Goal: Use online tool/utility: Use online tool/utility

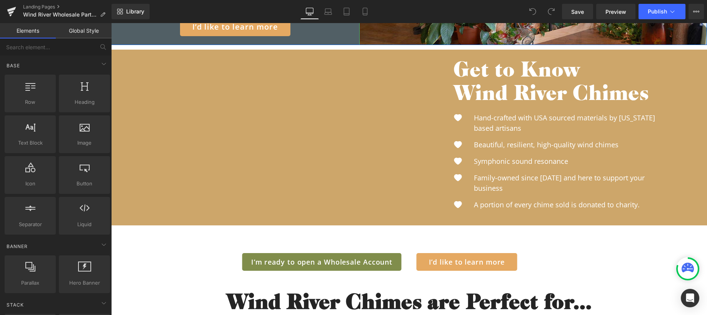
scroll to position [252, 0]
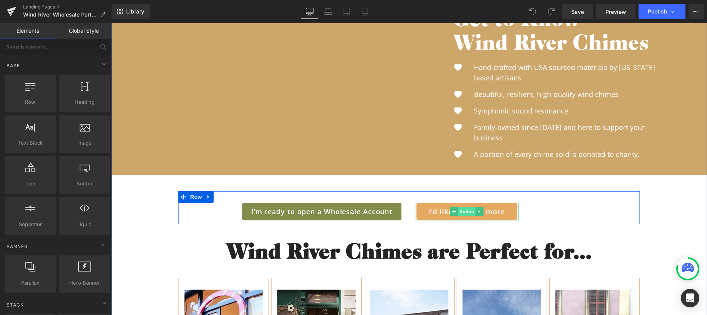
click at [465, 212] on span "Button" at bounding box center [467, 211] width 18 height 9
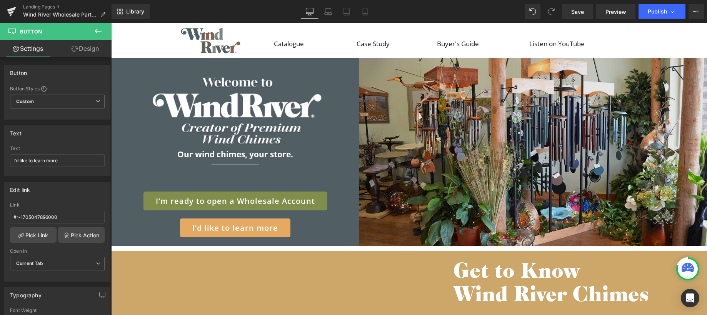
scroll to position [0, 0]
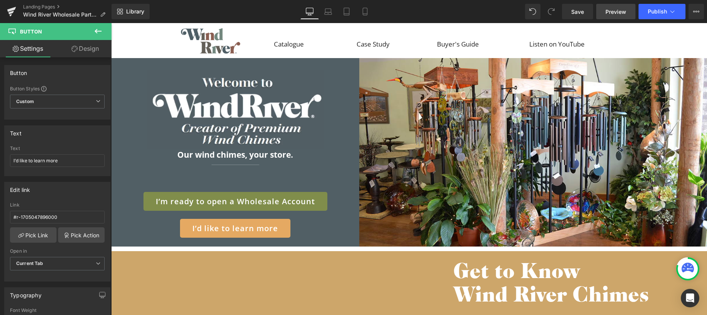
click at [619, 12] on span "Preview" at bounding box center [616, 12] width 21 height 8
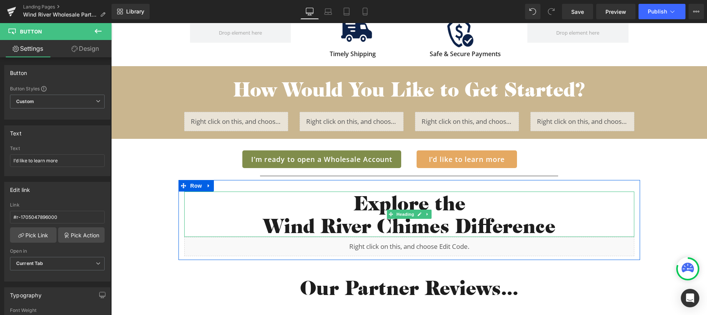
scroll to position [1013, 0]
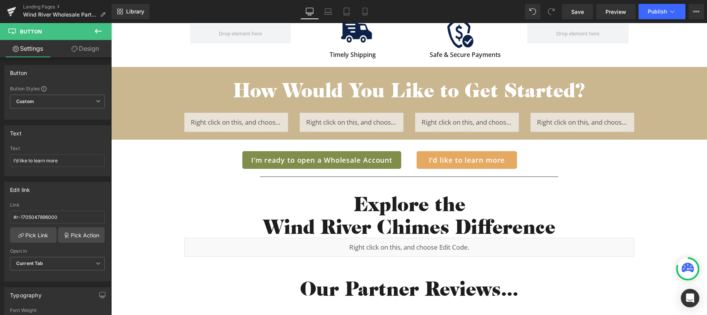
click at [96, 32] on icon at bounding box center [98, 31] width 7 height 5
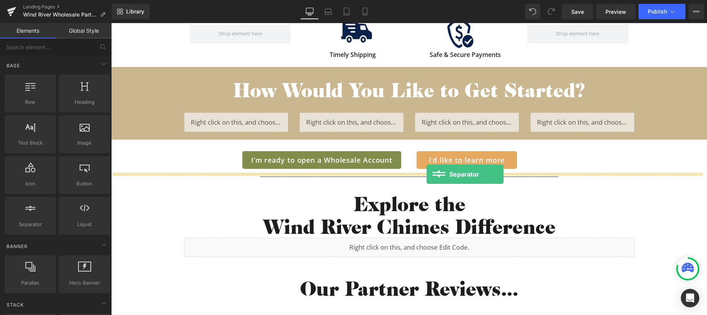
drag, startPoint x: 144, startPoint y: 239, endPoint x: 427, endPoint y: 175, distance: 289.7
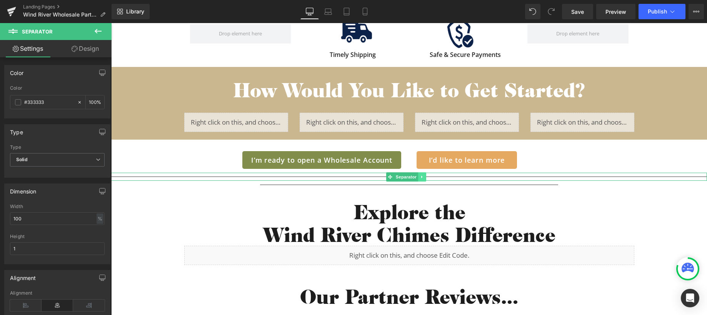
click at [425, 179] on link at bounding box center [422, 176] width 8 height 9
click at [427, 177] on icon at bounding box center [426, 177] width 4 height 4
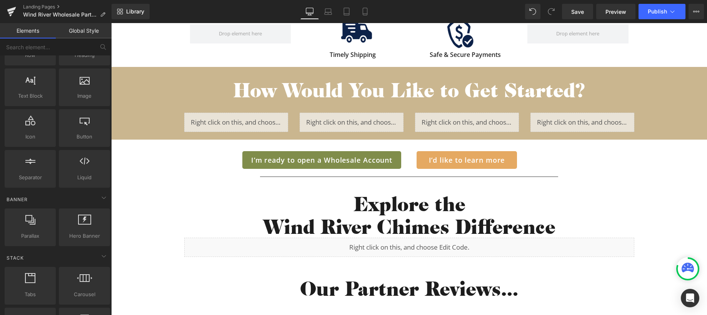
scroll to position [0, 0]
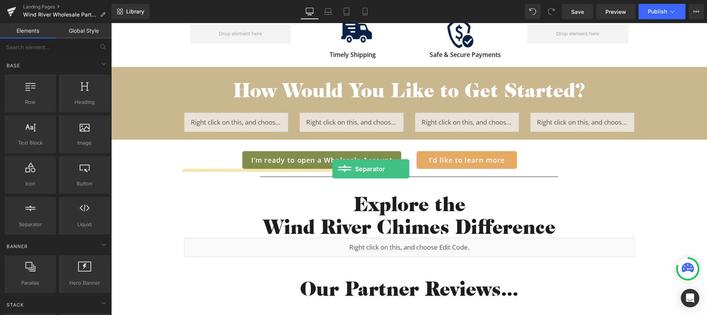
drag, startPoint x: 140, startPoint y: 237, endPoint x: 332, endPoint y: 169, distance: 204.1
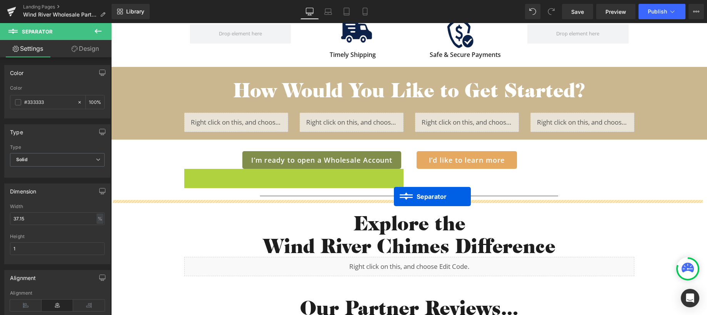
drag, startPoint x: 282, startPoint y: 172, endPoint x: 394, endPoint y: 197, distance: 114.3
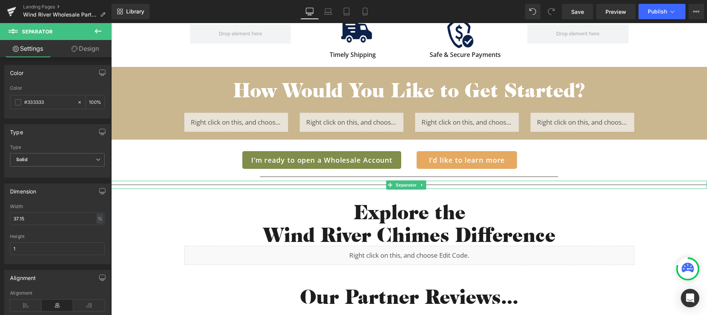
click at [358, 184] on div at bounding box center [409, 185] width 596 height 8
click at [20, 102] on span at bounding box center [18, 102] width 6 height 6
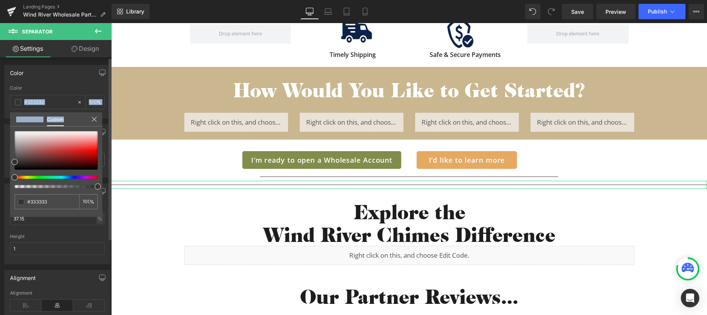
drag, startPoint x: 16, startPoint y: 130, endPoint x: 7, endPoint y: 127, distance: 9.3
click at [7, 119] on div "Color rgb(51, 51, 51) Color #333333 100 % Global Style Custom Setup Global Styl…" at bounding box center [57, 88] width 115 height 59
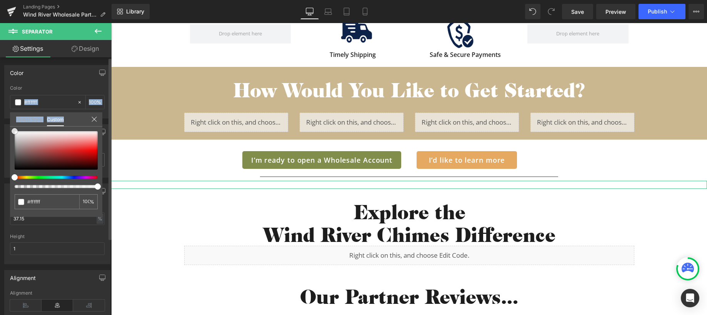
drag, startPoint x: 17, startPoint y: 135, endPoint x: 10, endPoint y: 129, distance: 9.3
click at [10, 129] on div "#333333 100 %" at bounding box center [56, 131] width 92 height 9
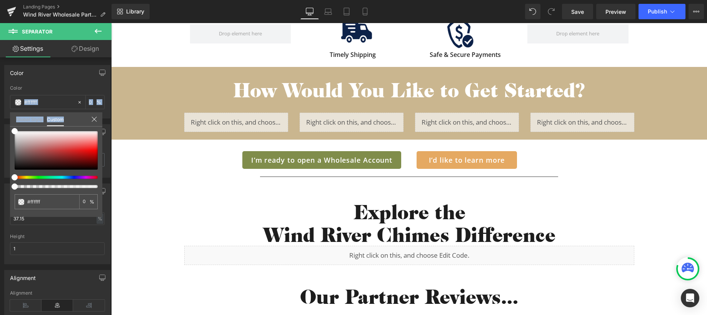
drag, startPoint x: 97, startPoint y: 187, endPoint x: -6, endPoint y: 186, distance: 103.1
click at [0, 186] on html "Separator You are previewing how the will restyle your page. You can not edit E…" at bounding box center [353, 157] width 707 height 315
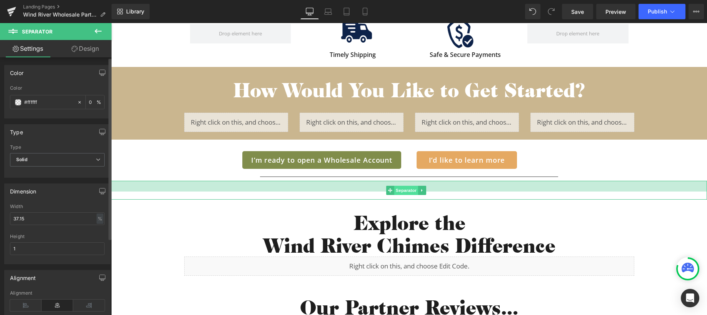
drag, startPoint x: 381, startPoint y: 181, endPoint x: 408, endPoint y: 190, distance: 29.1
click at [379, 194] on div "Separator" at bounding box center [409, 190] width 596 height 19
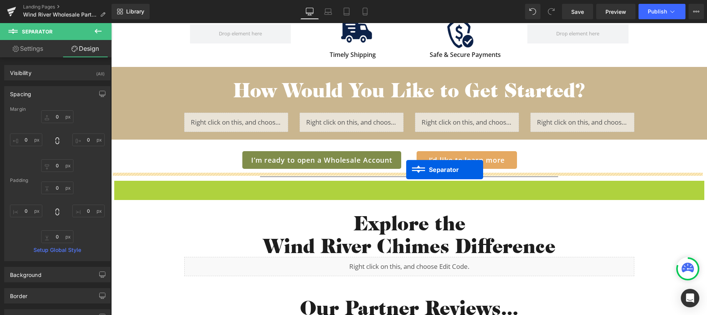
drag, startPoint x: 405, startPoint y: 189, endPoint x: 407, endPoint y: 170, distance: 19.7
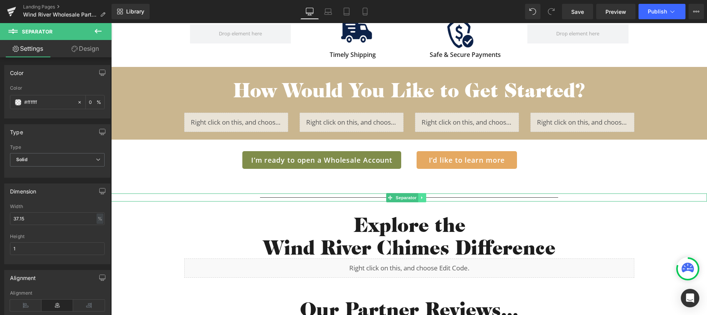
click at [421, 198] on icon at bounding box center [422, 197] width 4 height 5
click at [426, 197] on icon at bounding box center [426, 197] width 4 height 4
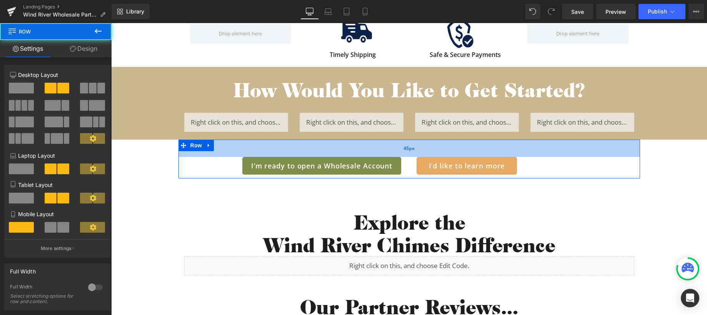
drag, startPoint x: 380, startPoint y: 140, endPoint x: 379, endPoint y: 146, distance: 5.9
click at [379, 146] on div "45px" at bounding box center [410, 148] width 462 height 17
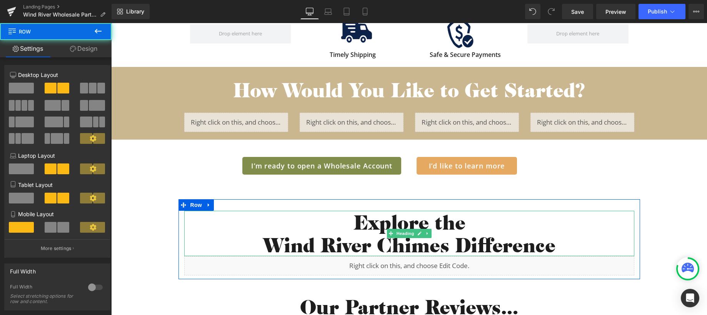
click at [567, 224] on h2 "Explore the" at bounding box center [409, 222] width 450 height 23
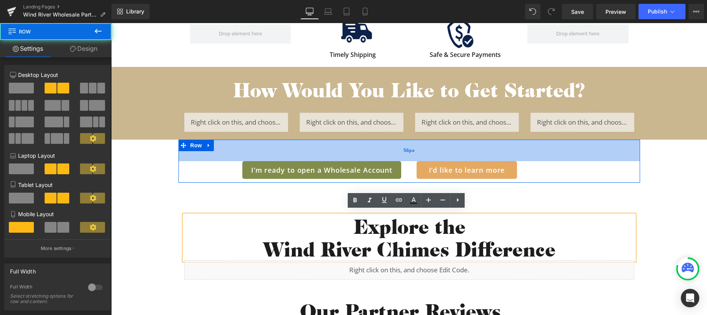
drag, startPoint x: 436, startPoint y: 142, endPoint x: 529, endPoint y: 27, distance: 148.5
click at [436, 146] on div "56px" at bounding box center [410, 151] width 462 height 22
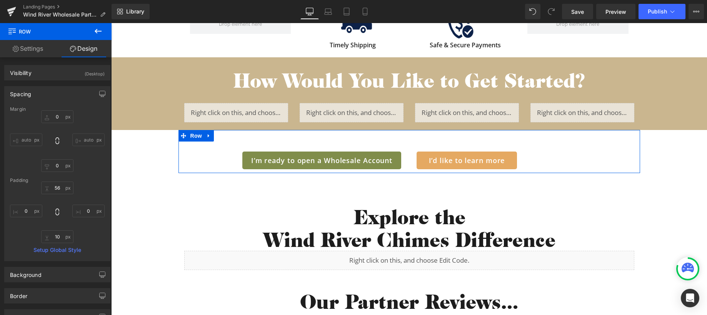
scroll to position [1023, 0]
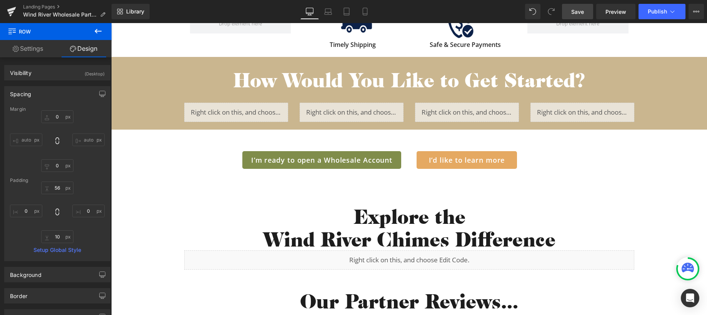
click at [584, 13] on span "Save" at bounding box center [577, 12] width 13 height 8
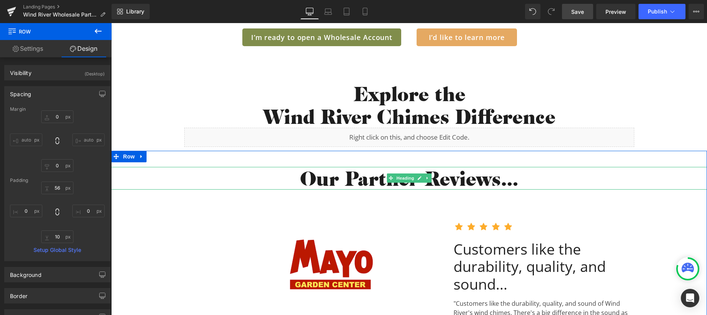
scroll to position [1115, 0]
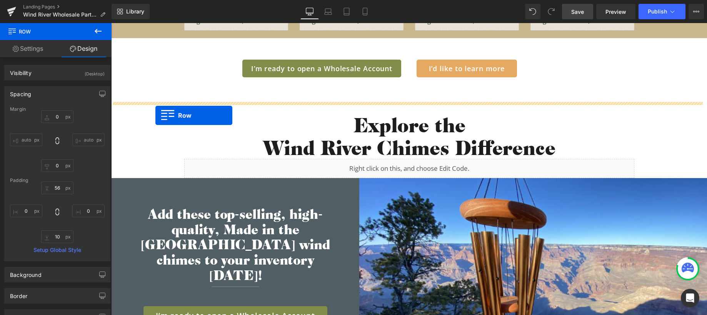
drag, startPoint x: 122, startPoint y: 185, endPoint x: 155, endPoint y: 115, distance: 77.1
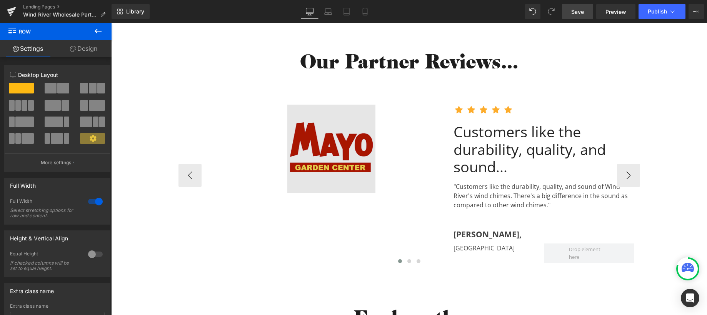
scroll to position [1282, 0]
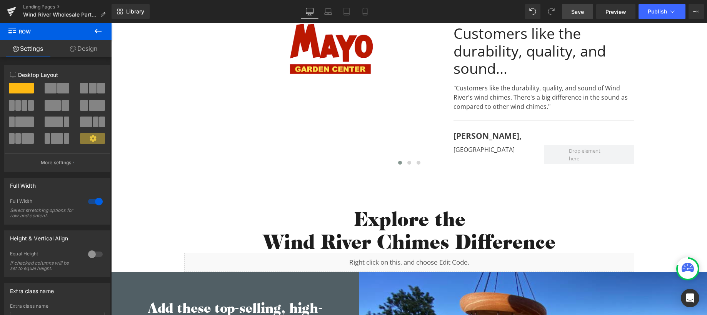
click at [99, 30] on icon at bounding box center [97, 31] width 9 height 9
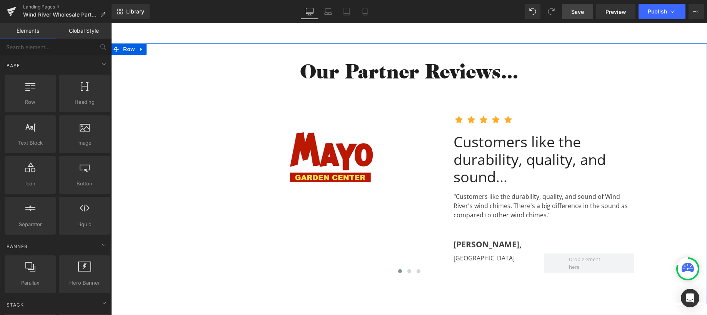
scroll to position [1142, 0]
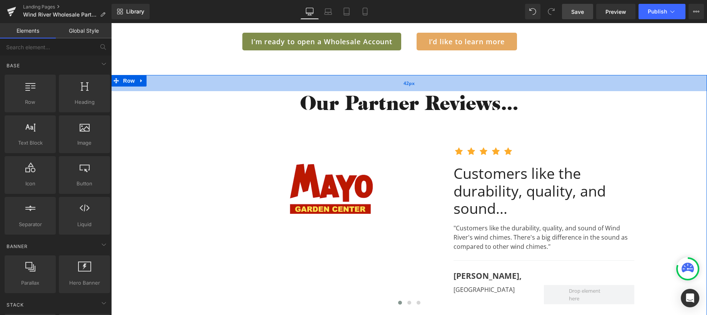
click at [389, 85] on div "42px" at bounding box center [409, 83] width 596 height 16
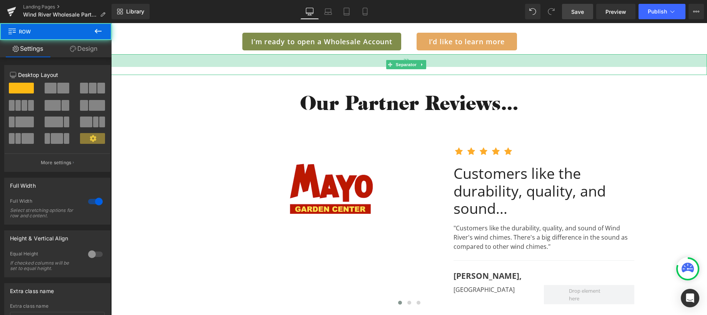
click at [389, 59] on div "33px" at bounding box center [409, 60] width 596 height 13
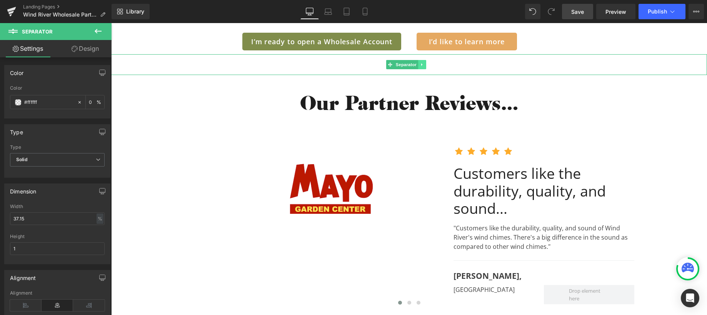
click at [422, 65] on icon at bounding box center [421, 64] width 1 height 3
click at [418, 66] on icon at bounding box center [418, 65] width 4 height 4
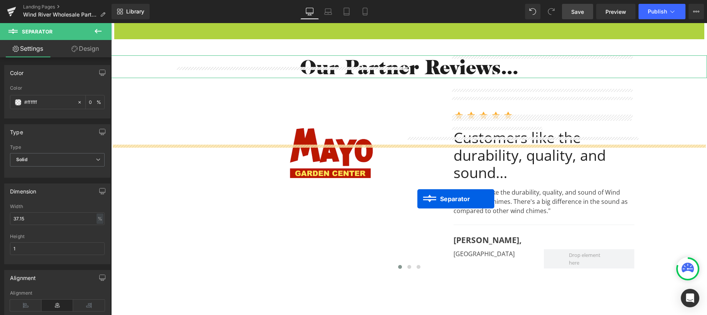
scroll to position [1328, 0]
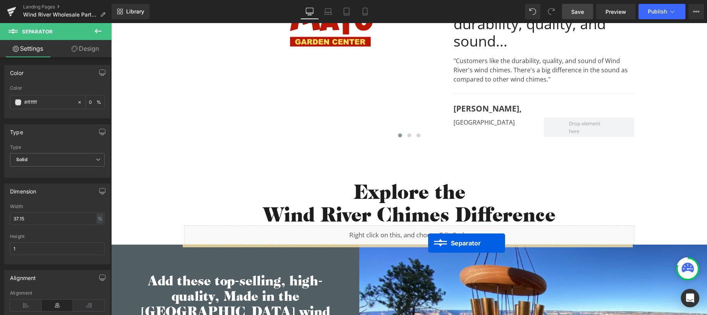
drag, startPoint x: 398, startPoint y: 84, endPoint x: 428, endPoint y: 243, distance: 162.1
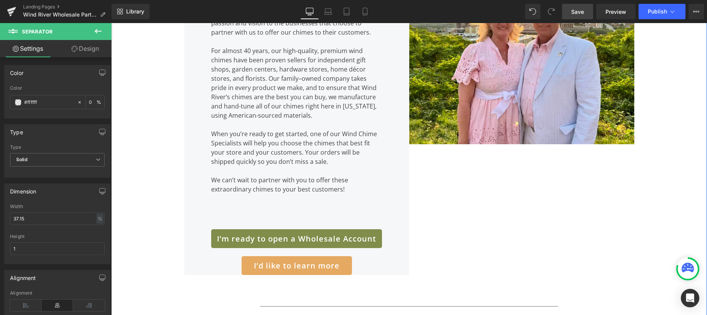
scroll to position [2393, 0]
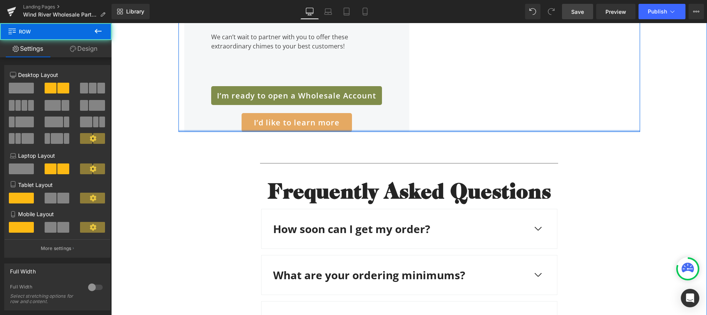
click at [383, 130] on div at bounding box center [410, 131] width 462 height 2
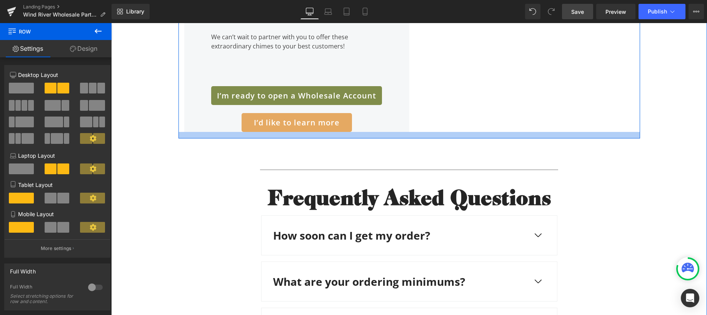
drag, startPoint x: 355, startPoint y: 130, endPoint x: 357, endPoint y: 137, distance: 7.8
click at [357, 137] on div at bounding box center [410, 135] width 462 height 7
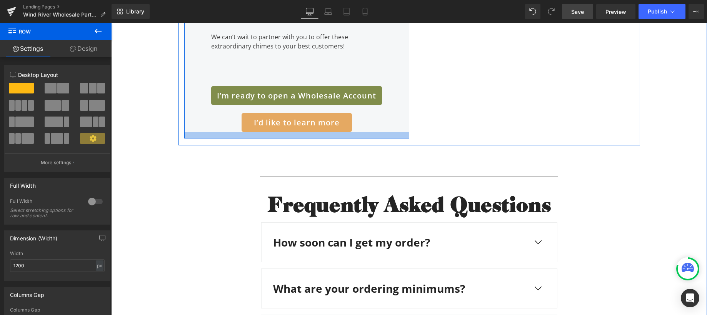
drag, startPoint x: 377, startPoint y: 130, endPoint x: 369, endPoint y: 136, distance: 10.7
click at [369, 136] on div at bounding box center [296, 135] width 225 height 7
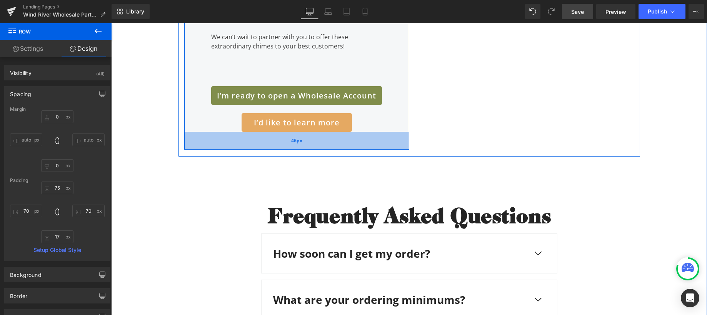
drag, startPoint x: 394, startPoint y: 135, endPoint x: 394, endPoint y: 147, distance: 11.2
click at [394, 147] on div "46px" at bounding box center [296, 141] width 225 height 18
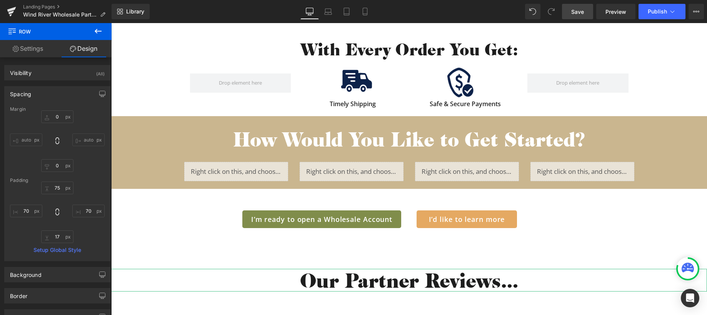
scroll to position [1135, 0]
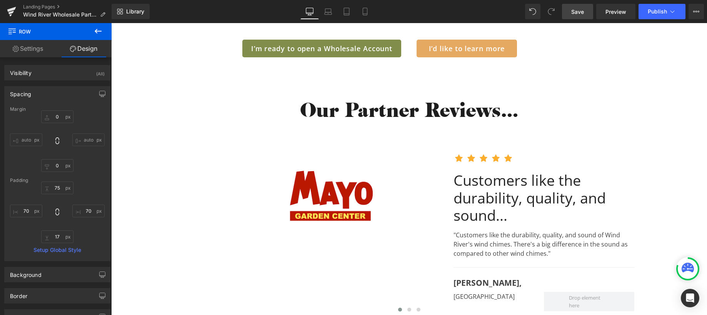
click at [574, 16] on link "Save" at bounding box center [577, 11] width 31 height 15
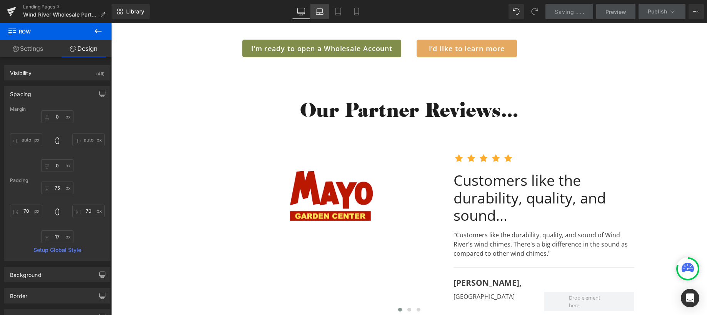
click at [315, 10] on link "Laptop" at bounding box center [320, 11] width 18 height 15
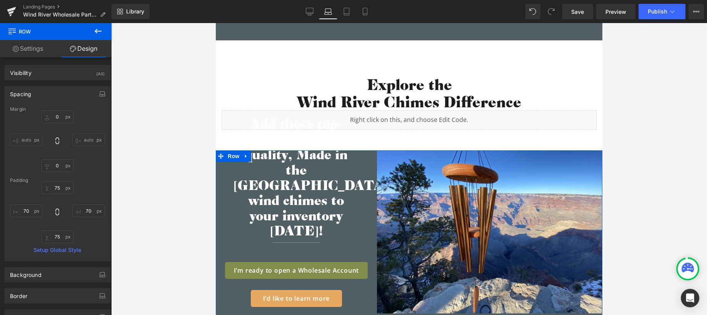
scroll to position [1426, 0]
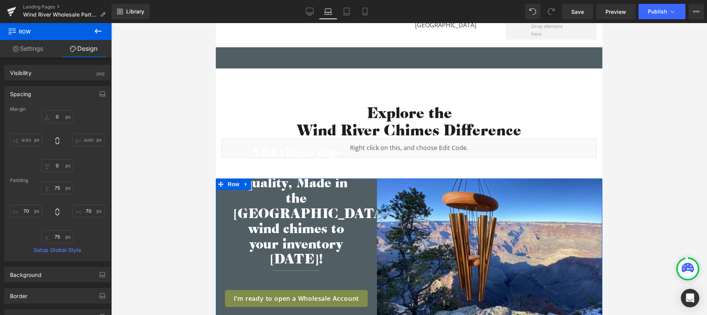
click at [287, 215] on h2 "Add these top-selling, high-quality, Made in the [GEOGRAPHIC_DATA] wind chimes …" at bounding box center [296, 206] width 127 height 122
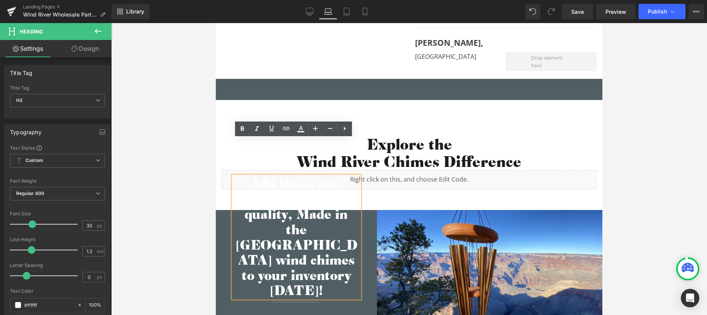
scroll to position [1310, 0]
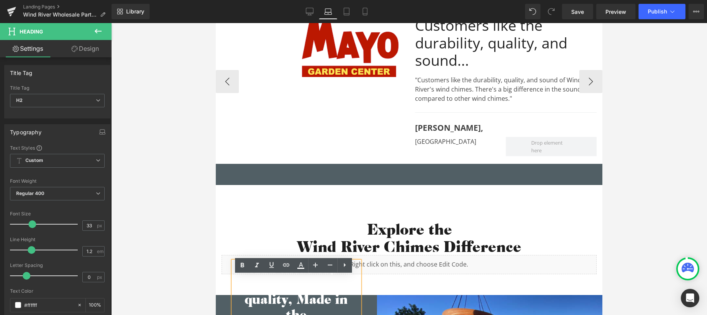
click at [387, 174] on div "Separator" at bounding box center [409, 172] width 387 height 25
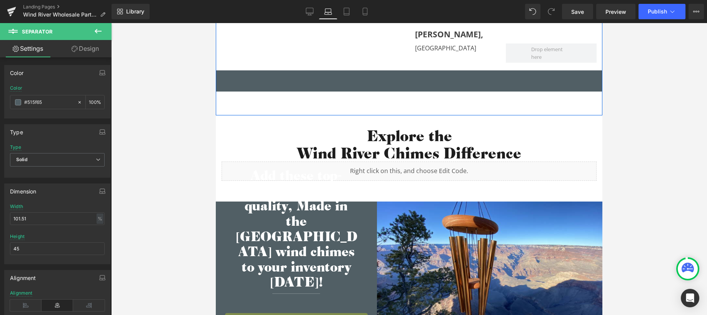
scroll to position [1412, 0]
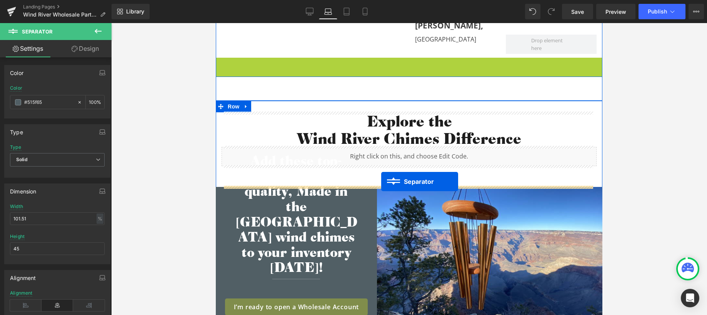
drag, startPoint x: 404, startPoint y: 68, endPoint x: 381, endPoint y: 182, distance: 115.5
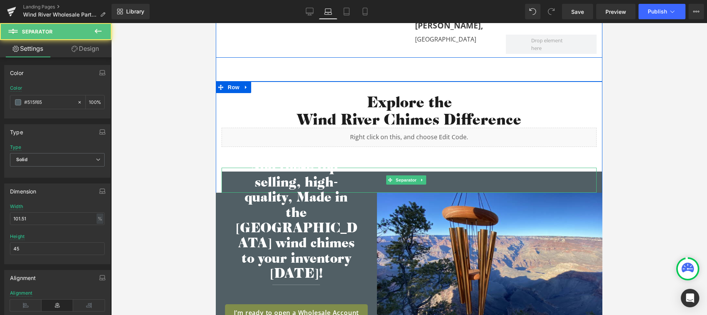
click at [452, 181] on hr at bounding box center [412, 182] width 381 height 21
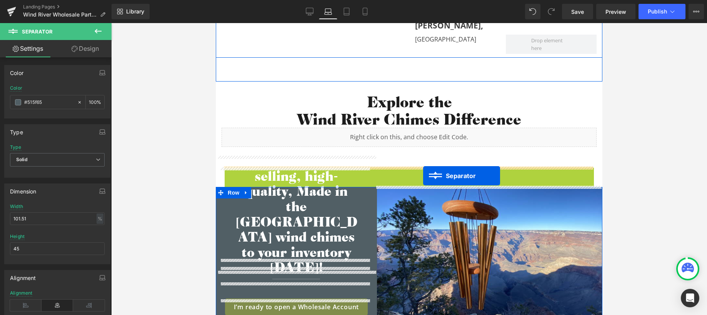
drag, startPoint x: 401, startPoint y: 180, endPoint x: 423, endPoint y: 176, distance: 22.4
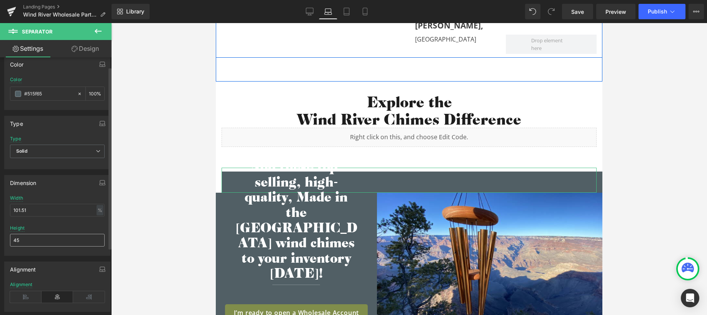
scroll to position [20, 0]
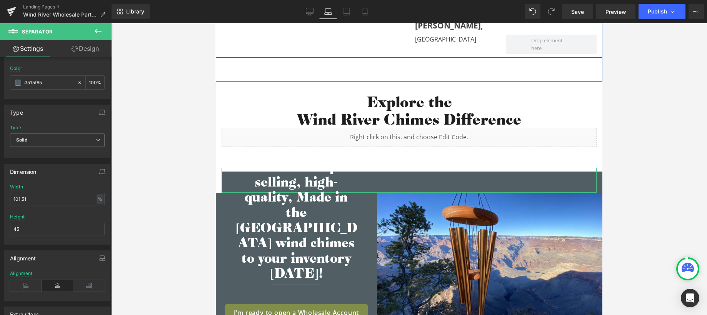
click at [95, 50] on link "Design" at bounding box center [85, 48] width 56 height 17
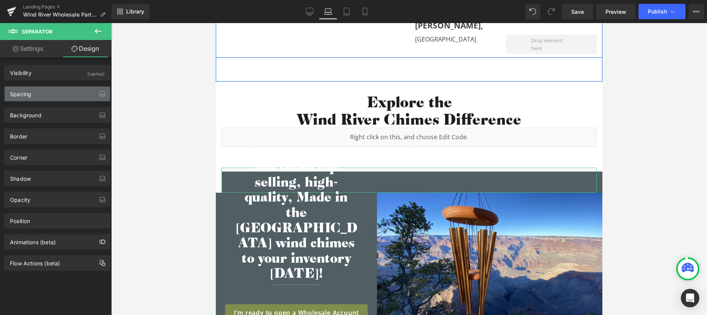
click at [62, 95] on div "Spacing" at bounding box center [57, 94] width 105 height 15
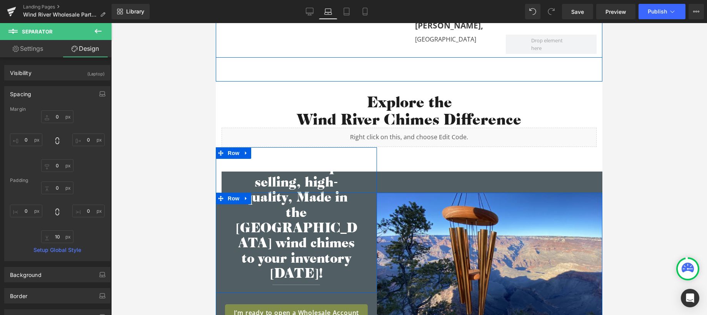
click at [217, 184] on div "Add these top-selling, high-quality, Made in the [GEOGRAPHIC_DATA] wind chimes …" at bounding box center [296, 224] width 161 height 130
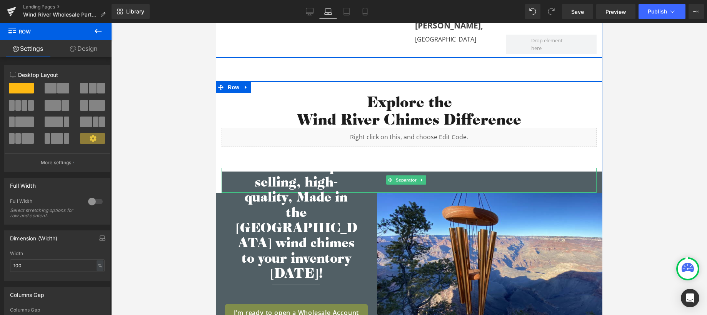
click at [506, 181] on hr at bounding box center [412, 182] width 381 height 21
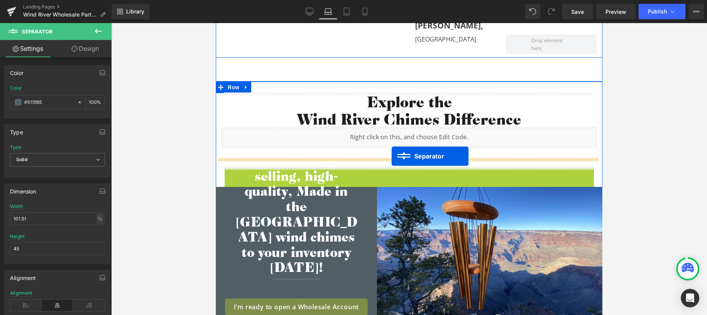
drag, startPoint x: 404, startPoint y: 180, endPoint x: 392, endPoint y: 156, distance: 26.8
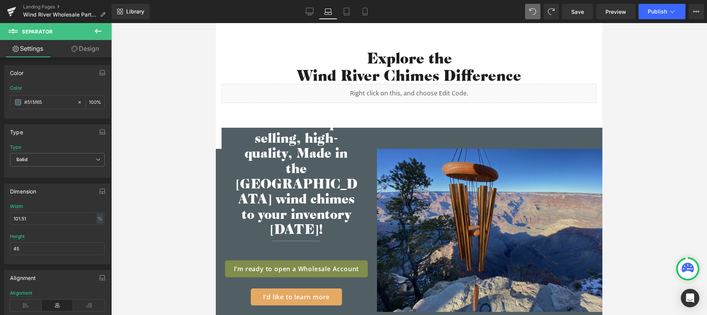
scroll to position [1471, 0]
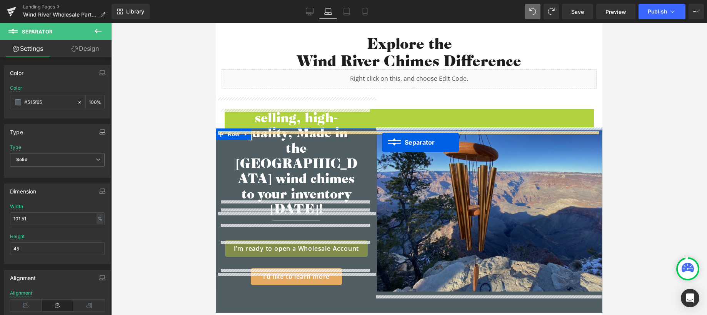
drag, startPoint x: 406, startPoint y: 122, endPoint x: 382, endPoint y: 142, distance: 31.4
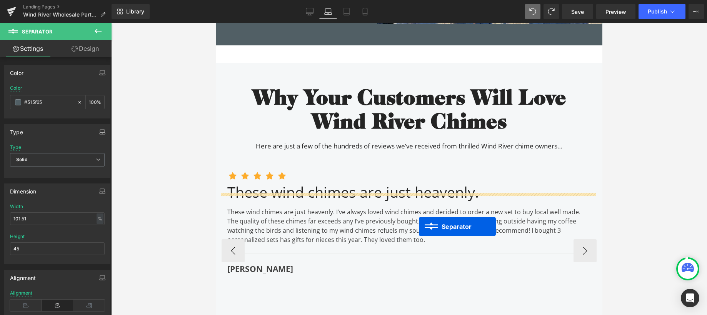
scroll to position [1686, 0]
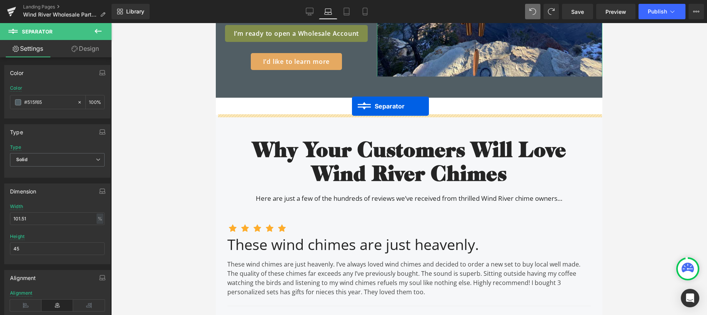
drag, startPoint x: 409, startPoint y: 154, endPoint x: 352, endPoint y: 106, distance: 74.0
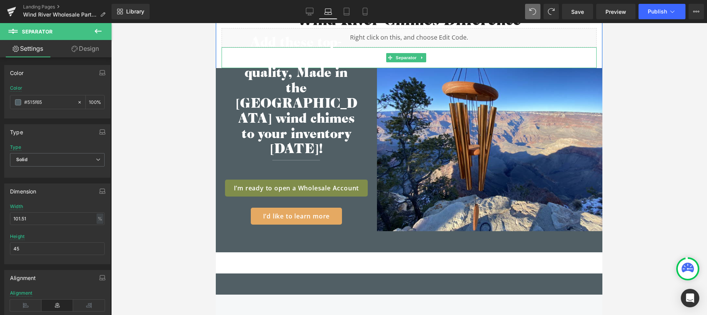
scroll to position [1506, 0]
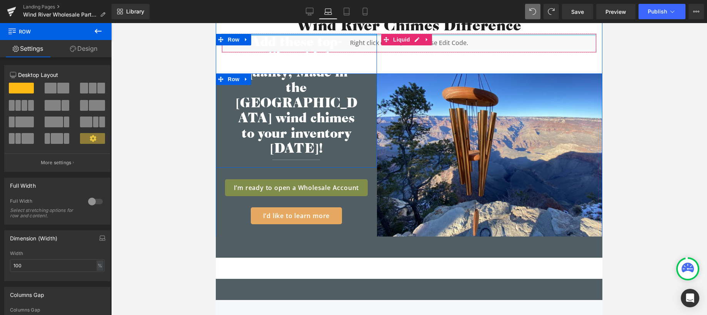
drag, startPoint x: 310, startPoint y: 52, endPoint x: 306, endPoint y: 33, distance: 20.0
click at [306, 33] on div "Image Catalogue Text Block Case Study Text Block Buyer's Guide Text Block Liste…" at bounding box center [409, 187] width 387 height 3340
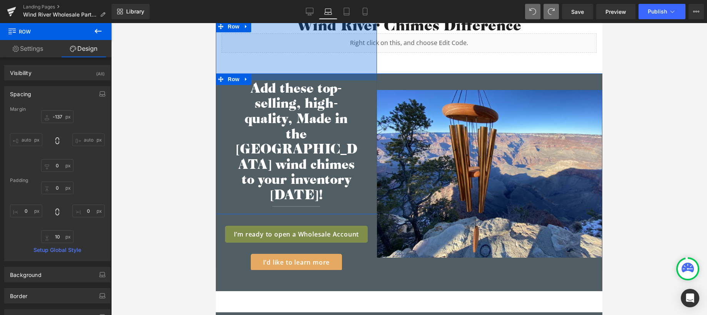
drag, startPoint x: 309, startPoint y: 50, endPoint x: 307, endPoint y: 109, distance: 59.7
click at [307, 109] on div "Add these top-selling, high-quality, Made in the [GEOGRAPHIC_DATA] wind chimes …" at bounding box center [296, 118] width 161 height 194
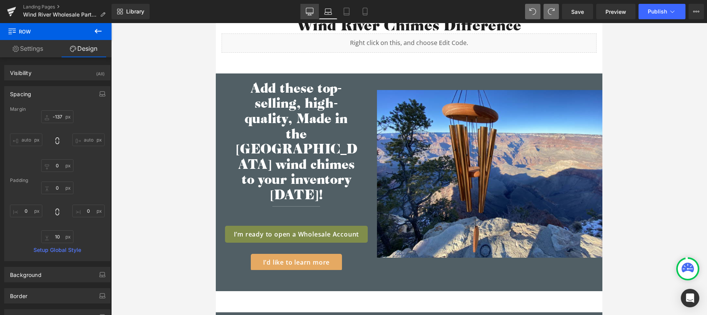
click at [314, 15] on link "Desktop" at bounding box center [310, 11] width 18 height 15
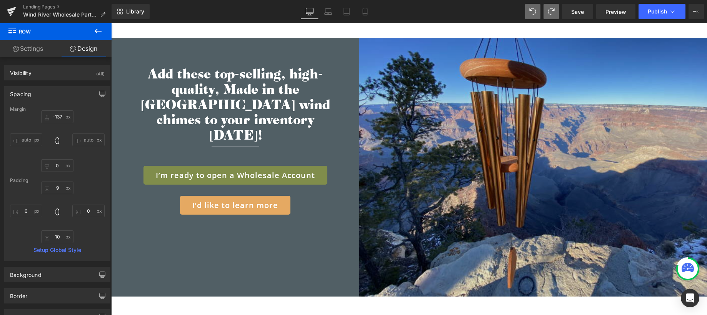
scroll to position [1495, 0]
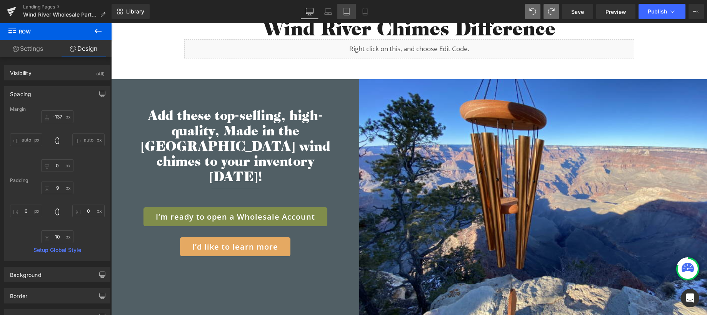
click at [352, 14] on link "Tablet" at bounding box center [346, 11] width 18 height 15
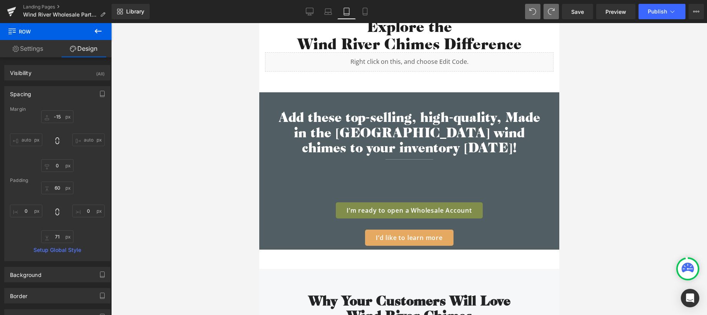
scroll to position [1816, 0]
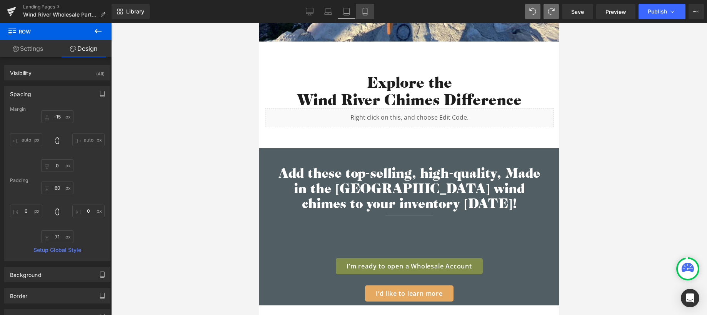
click at [364, 12] on icon at bounding box center [365, 12] width 8 height 8
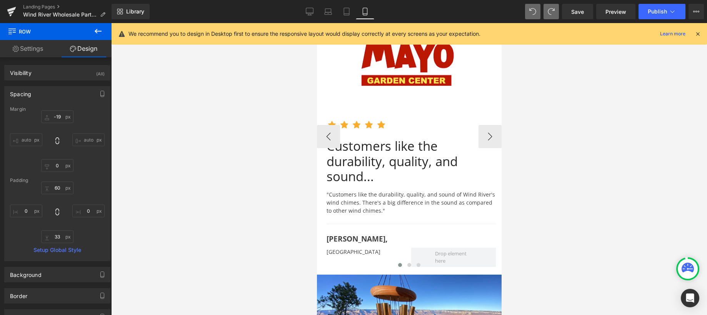
scroll to position [1657, 0]
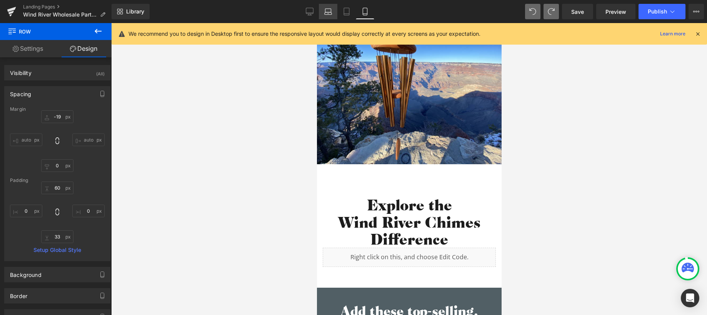
click at [326, 12] on icon at bounding box center [328, 12] width 8 height 8
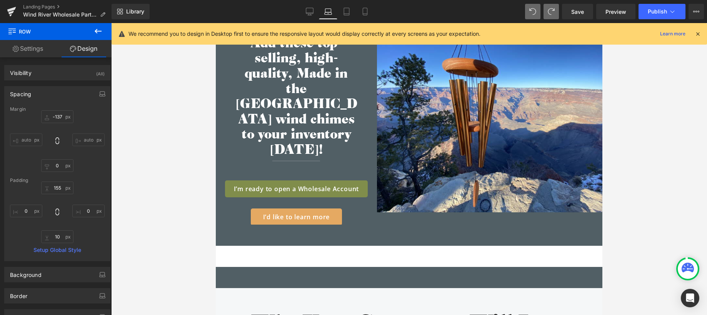
scroll to position [1591, 0]
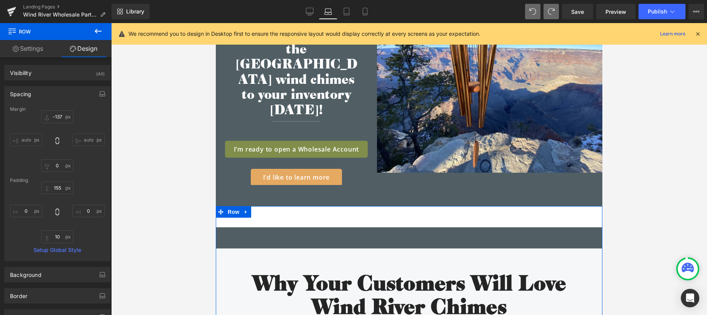
click at [382, 227] on hr at bounding box center [412, 237] width 392 height 21
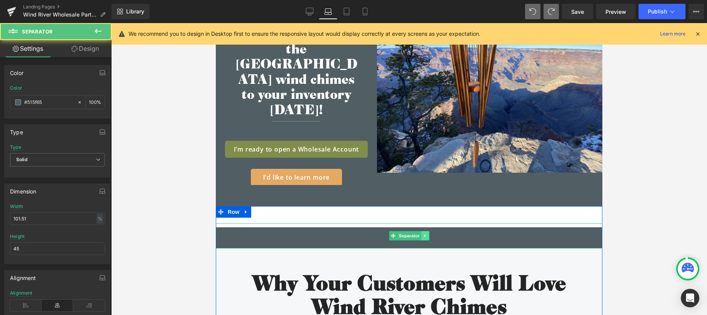
click at [424, 234] on icon at bounding box center [425, 236] width 4 height 5
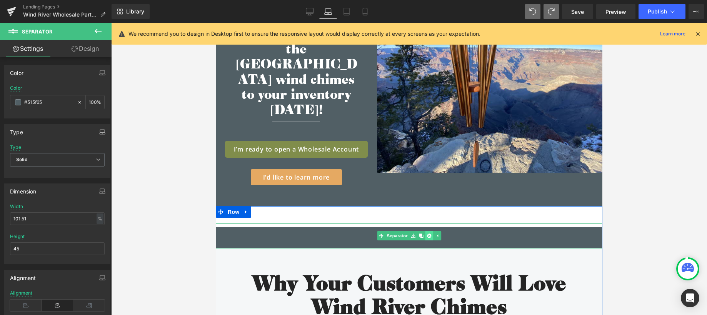
click at [425, 231] on link at bounding box center [429, 235] width 8 height 9
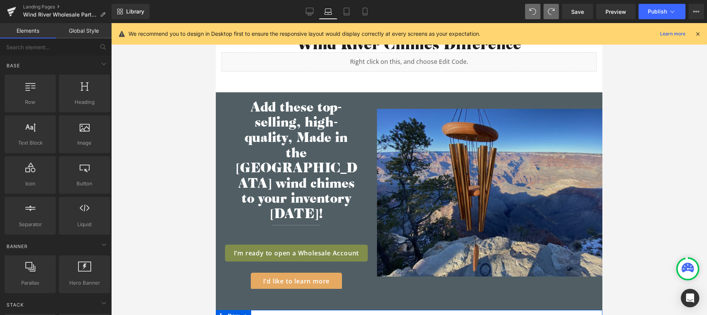
scroll to position [1477, 0]
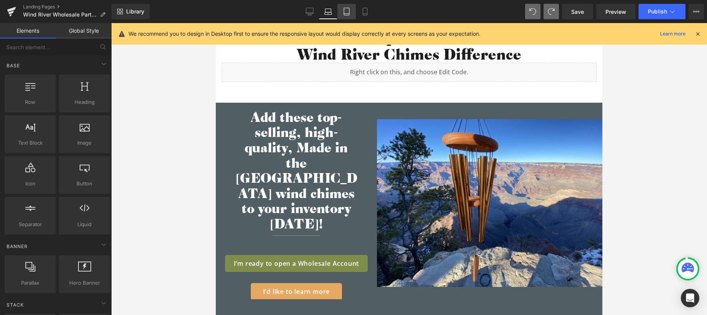
click at [341, 12] on link "Tablet" at bounding box center [346, 11] width 18 height 15
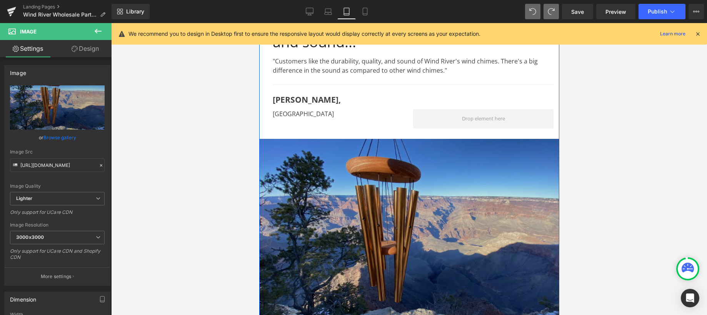
scroll to position [1487, 0]
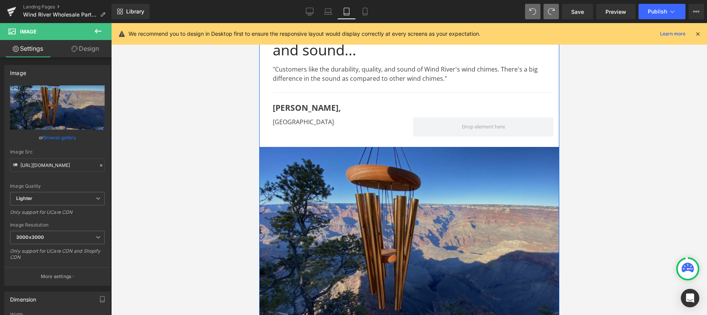
click at [436, 229] on img at bounding box center [409, 259] width 300 height 224
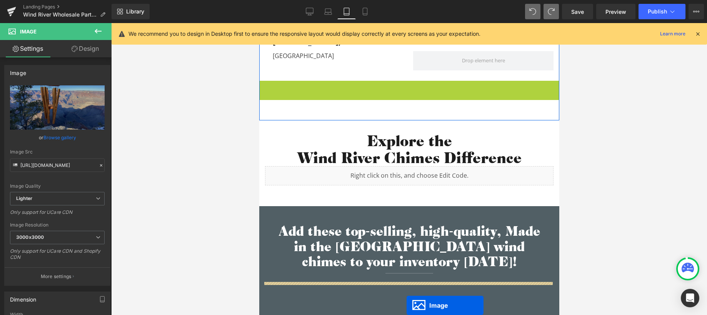
scroll to position [1563, 0]
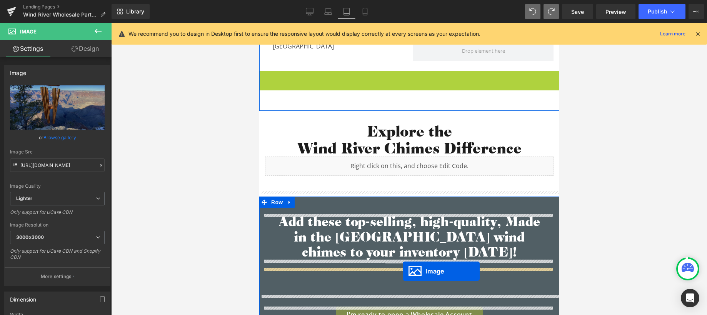
drag, startPoint x: 408, startPoint y: 259, endPoint x: 403, endPoint y: 271, distance: 13.8
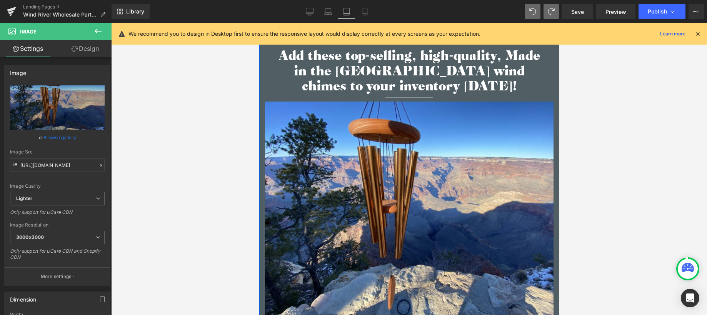
scroll to position [1639, 0]
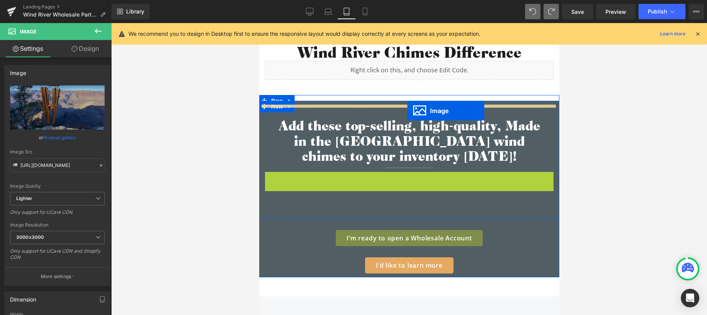
drag, startPoint x: 404, startPoint y: 281, endPoint x: 407, endPoint y: 111, distance: 170.1
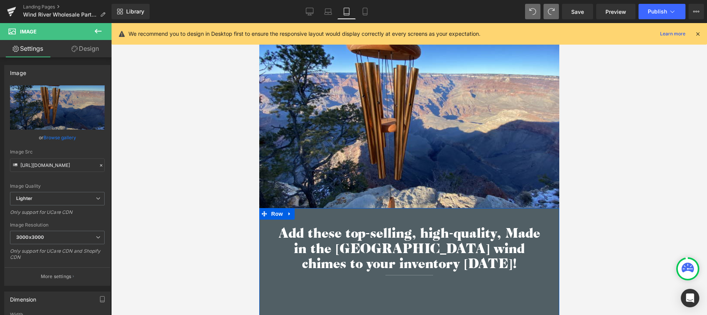
scroll to position [1766, 0]
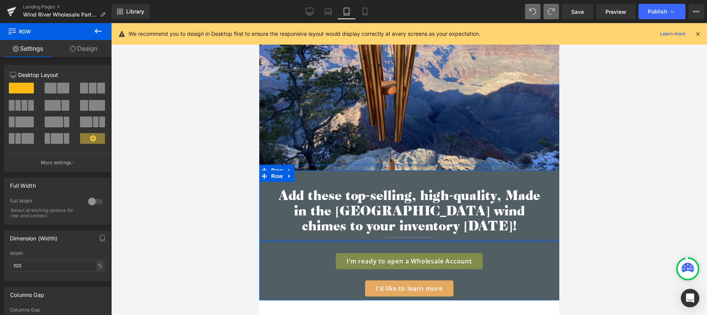
drag, startPoint x: 432, startPoint y: 261, endPoint x: 430, endPoint y: 233, distance: 28.6
click at [430, 233] on div "Add these top-selling, high-quality, Made in the [GEOGRAPHIC_DATA] wind chimes …" at bounding box center [409, 203] width 300 height 77
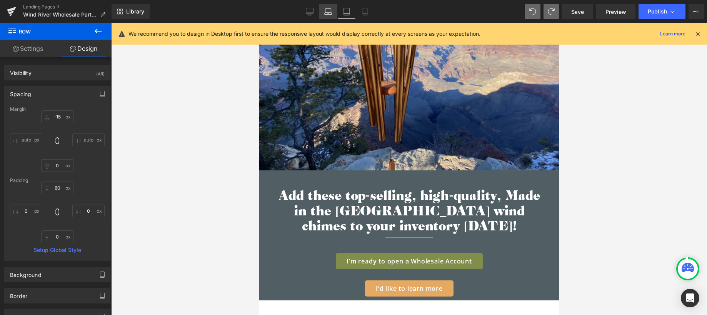
click at [331, 10] on icon at bounding box center [328, 12] width 8 height 8
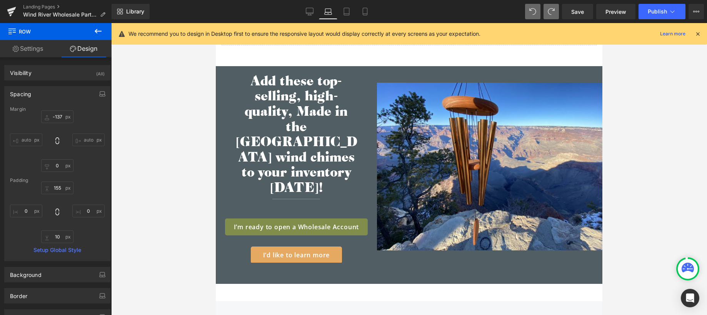
scroll to position [1539, 0]
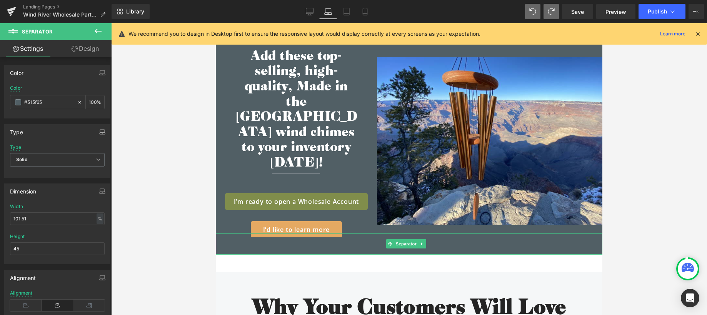
drag, startPoint x: 414, startPoint y: 226, endPoint x: 414, endPoint y: 218, distance: 8.1
click at [414, 234] on div "Separator" at bounding box center [409, 244] width 387 height 21
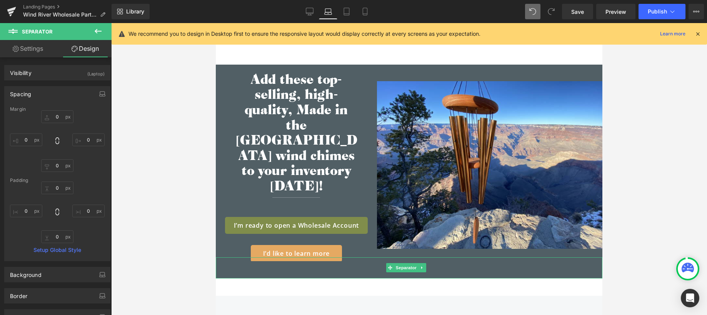
scroll to position [1472, 0]
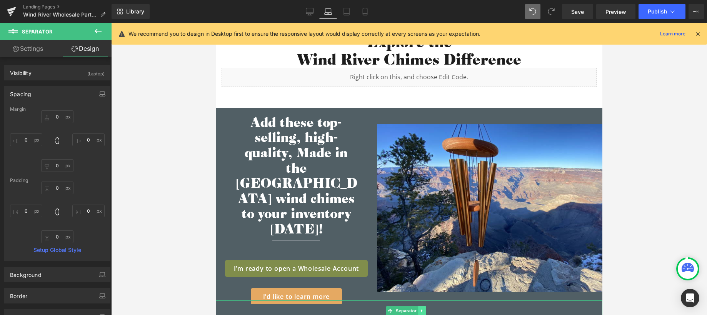
click at [424, 309] on icon at bounding box center [422, 311] width 4 height 5
click at [426, 309] on icon at bounding box center [426, 311] width 4 height 4
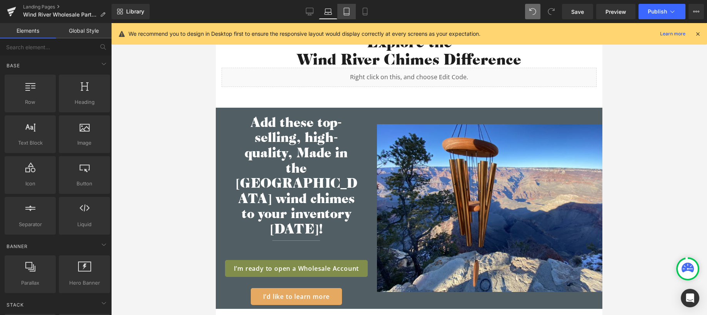
click at [344, 13] on icon at bounding box center [347, 12] width 8 height 8
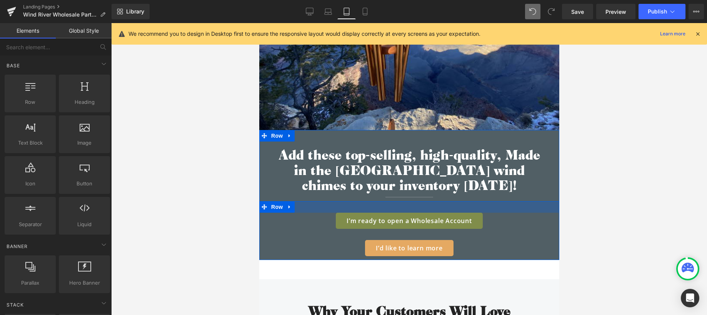
scroll to position [1753, 0]
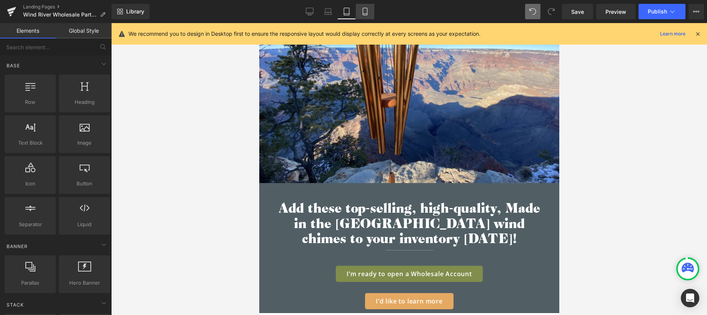
click at [366, 18] on link "Mobile" at bounding box center [365, 11] width 18 height 15
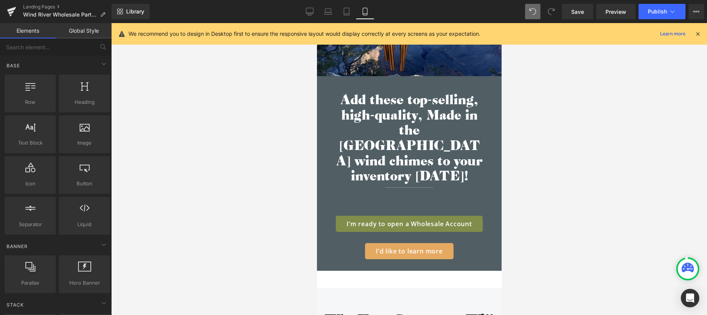
scroll to position [1750, 0]
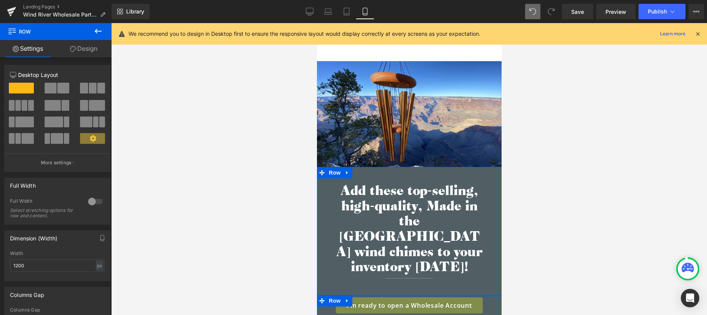
drag, startPoint x: 411, startPoint y: 274, endPoint x: 412, endPoint y: 265, distance: 9.3
click at [412, 265] on div "Add these top-selling, high-quality, Made in the [GEOGRAPHIC_DATA] wind chimes …" at bounding box center [409, 259] width 185 height 185
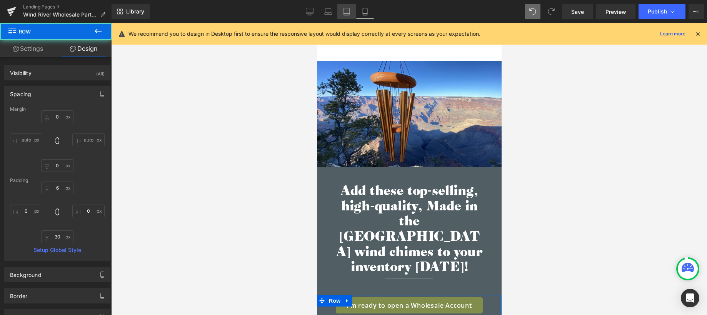
click at [351, 11] on icon at bounding box center [347, 12] width 8 height 8
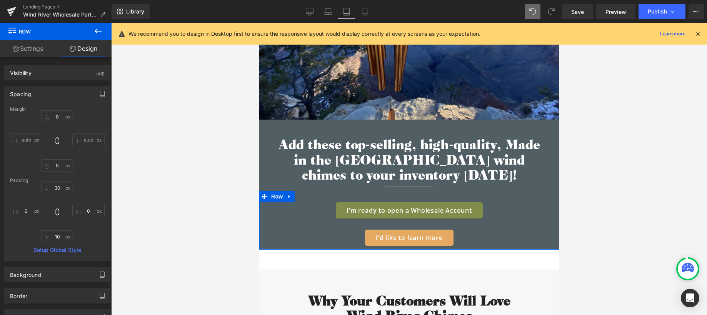
scroll to position [1802, 0]
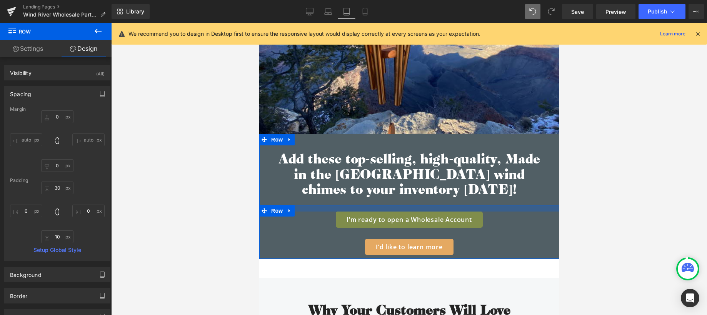
drag, startPoint x: 416, startPoint y: 201, endPoint x: 414, endPoint y: 196, distance: 5.5
click at [414, 196] on div "Add these top-selling, high-quality, Made in the [GEOGRAPHIC_DATA] wind chimes …" at bounding box center [409, 196] width 300 height 125
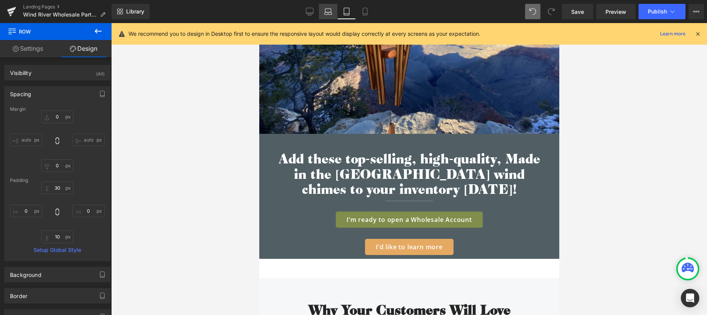
click at [326, 9] on icon at bounding box center [329, 10] width 6 height 3
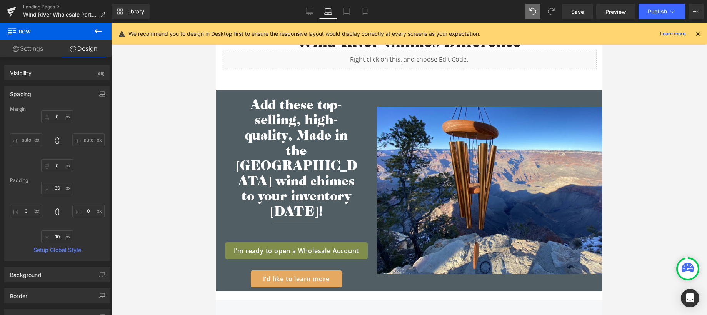
scroll to position [1504, 0]
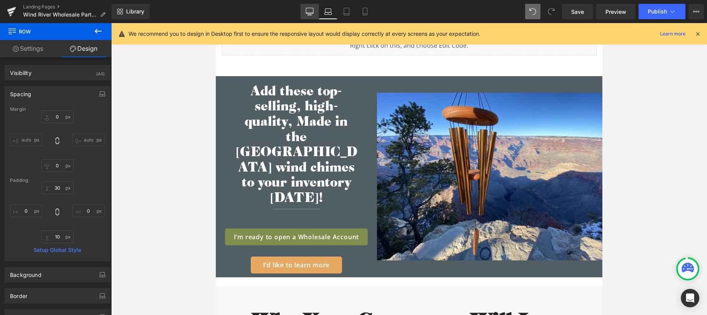
click at [311, 12] on icon at bounding box center [310, 12] width 8 height 8
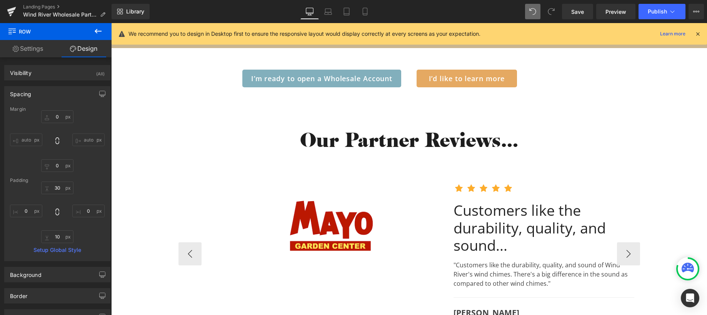
scroll to position [1103, 0]
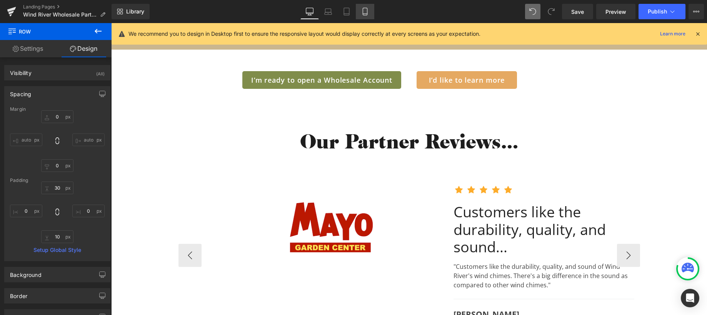
click at [367, 7] on link "Mobile" at bounding box center [365, 11] width 18 height 15
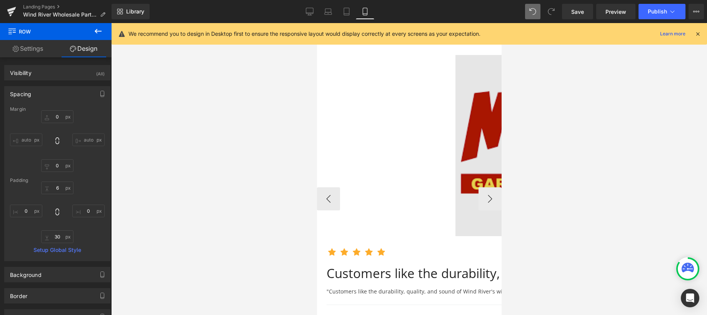
scroll to position [1342, 0]
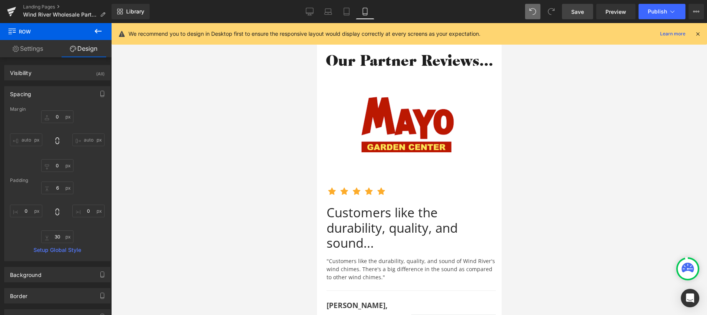
click at [576, 13] on span "Save" at bounding box center [577, 12] width 13 height 8
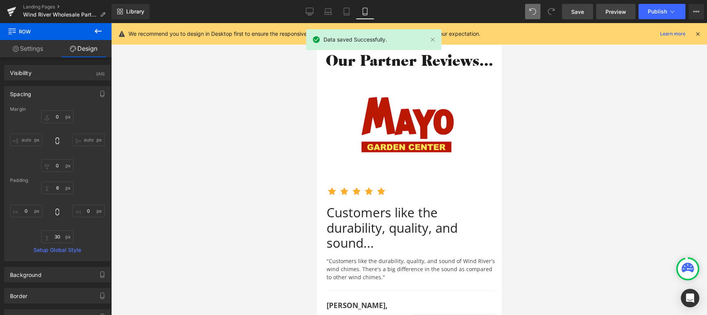
click at [621, 11] on span "Preview" at bounding box center [616, 12] width 21 height 8
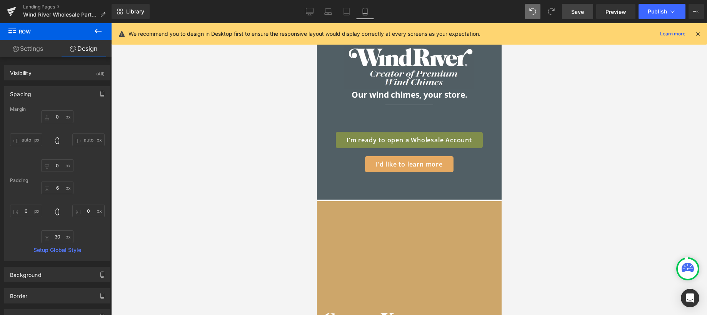
scroll to position [0, 0]
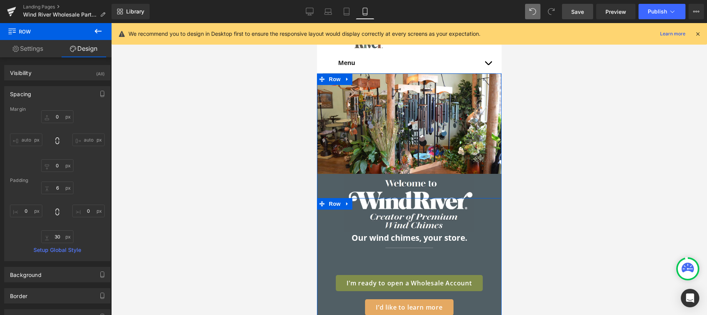
click at [404, 262] on div "Image Our wind chimes, your store. Text Block Separator I’m ready to open a Who…" at bounding box center [409, 268] width 185 height 94
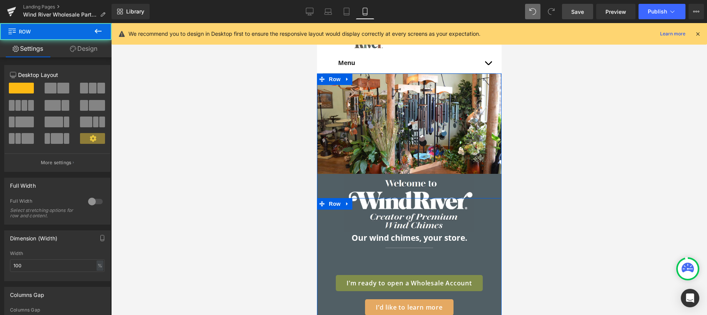
click at [428, 265] on div "Image Our wind chimes, your store. Text Block Separator I’m ready to open a Who…" at bounding box center [409, 268] width 185 height 94
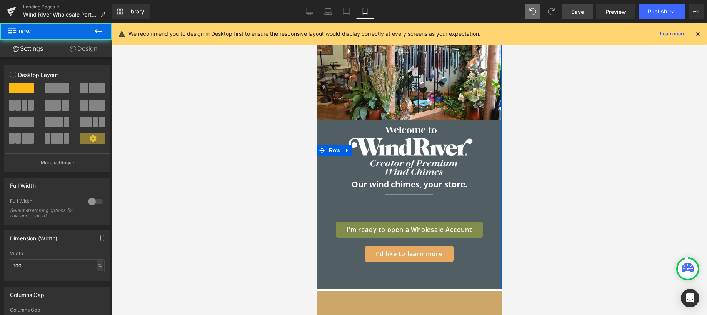
scroll to position [55, 0]
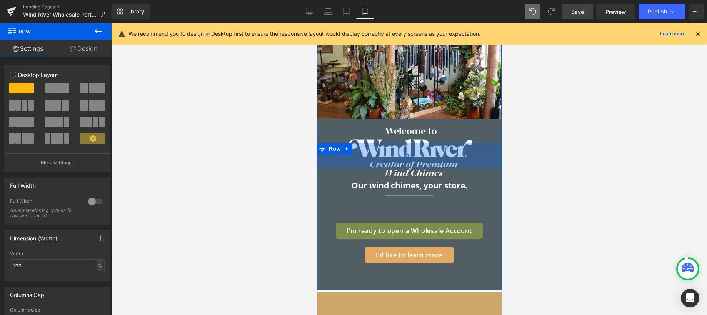
drag, startPoint x: 459, startPoint y: 145, endPoint x: 456, endPoint y: 148, distance: 4.1
click at [456, 148] on div "67px" at bounding box center [409, 156] width 185 height 26
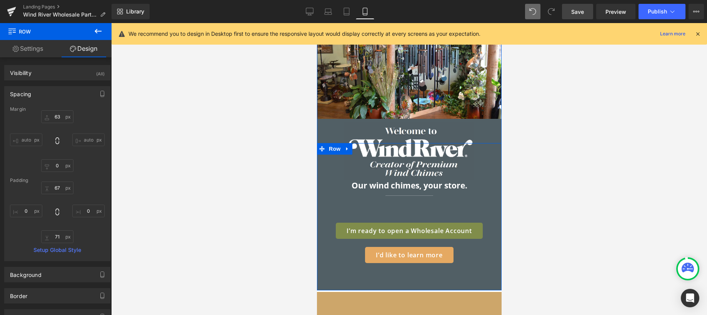
click at [482, 205] on div "Image Our wind chimes, your store. Text Block Separator I’m ready to open a Who…" at bounding box center [409, 216] width 185 height 94
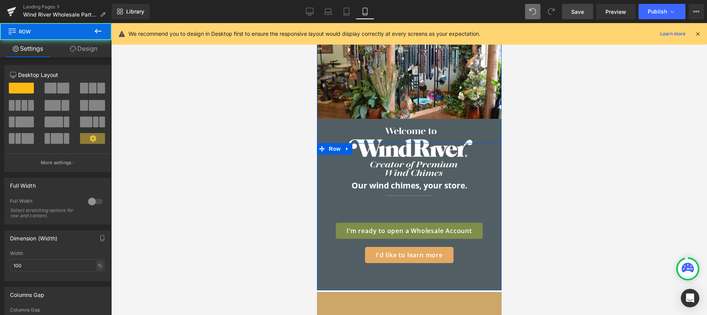
click at [419, 286] on div "Image Our wind chimes, your store. Text Block Separator I’m ready to open a Who…" at bounding box center [409, 216] width 185 height 147
click at [413, 276] on div "Image Our wind chimes, your store. Text Block Separator I’m ready to open a Who…" at bounding box center [409, 216] width 185 height 147
click at [392, 212] on div "Image Our wind chimes, your store. Text Block Separator I’m ready to open a Who…" at bounding box center [409, 216] width 185 height 94
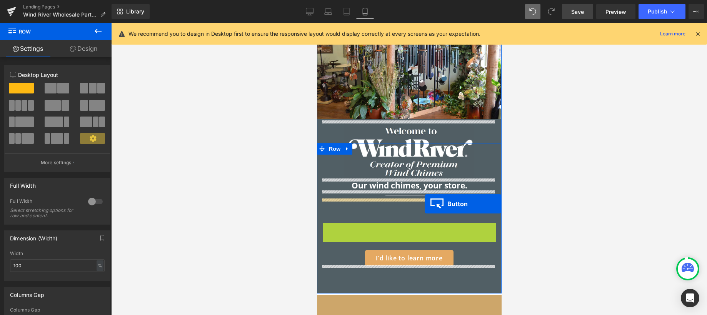
drag, startPoint x: 404, startPoint y: 228, endPoint x: 424, endPoint y: 204, distance: 31.4
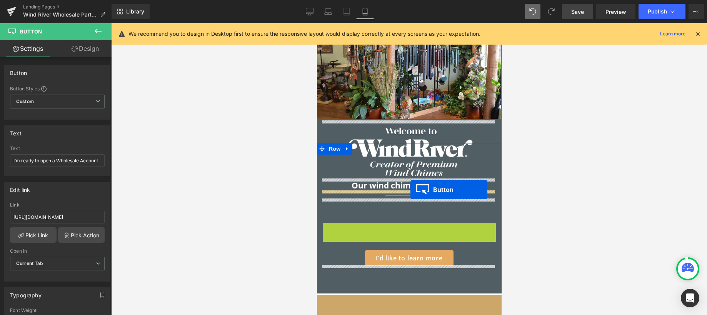
drag, startPoint x: 407, startPoint y: 230, endPoint x: 410, endPoint y: 190, distance: 40.9
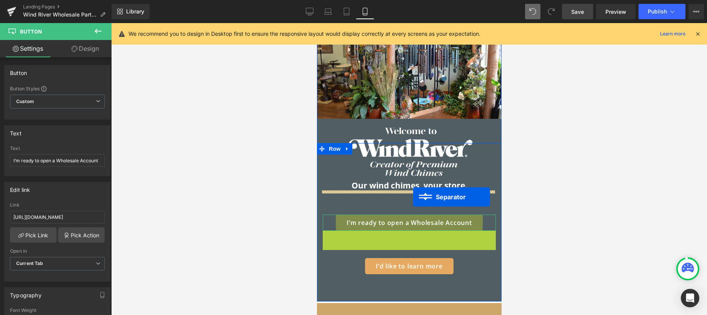
drag, startPoint x: 411, startPoint y: 206, endPoint x: 413, endPoint y: 197, distance: 9.4
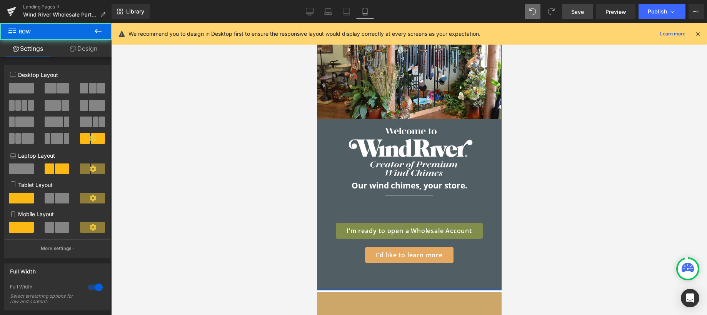
click at [452, 275] on div "Image Image Our wind chimes, your store. Text Block Separator I’m ready to open…" at bounding box center [409, 154] width 185 height 272
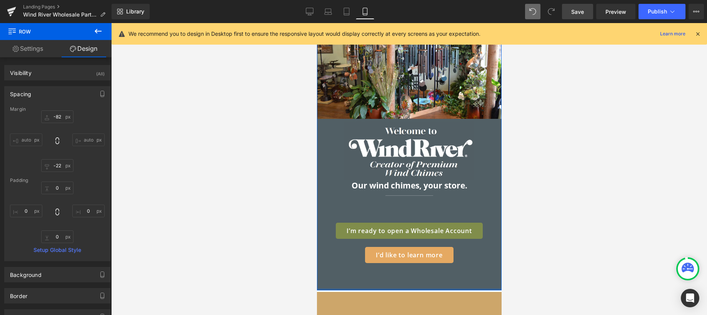
drag, startPoint x: 456, startPoint y: 292, endPoint x: 452, endPoint y: 263, distance: 29.1
click at [452, 263] on div "Image Image Our wind chimes, your store. Text Block Separator I’m ready to open…" at bounding box center [409, 154] width 185 height 272
click at [404, 226] on span "Button" at bounding box center [409, 230] width 18 height 9
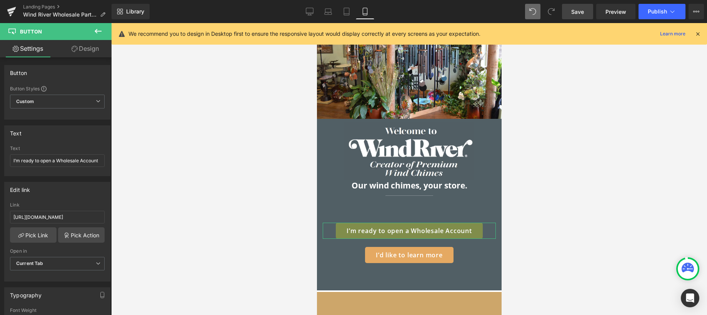
click at [99, 52] on link "Design" at bounding box center [85, 48] width 56 height 17
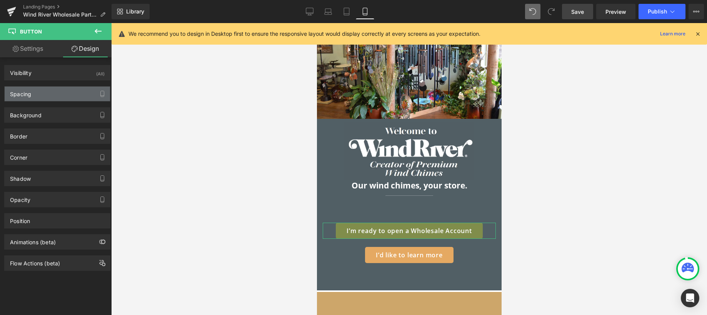
click at [57, 90] on div "Spacing" at bounding box center [57, 94] width 105 height 15
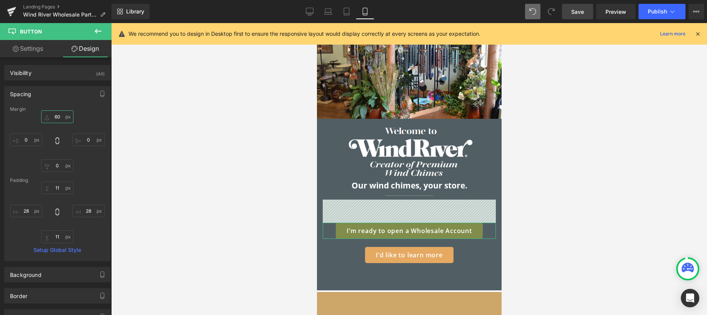
click at [63, 116] on input "text" at bounding box center [57, 116] width 32 height 13
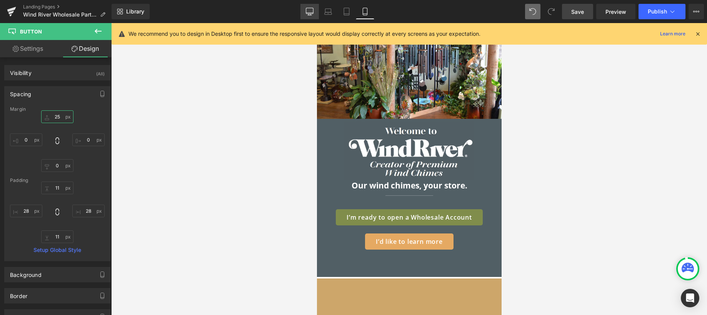
type input "25"
click at [314, 14] on link "Desktop" at bounding box center [310, 11] width 18 height 15
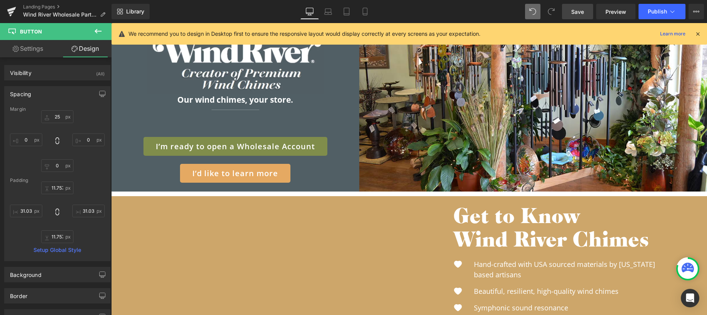
scroll to position [0, 0]
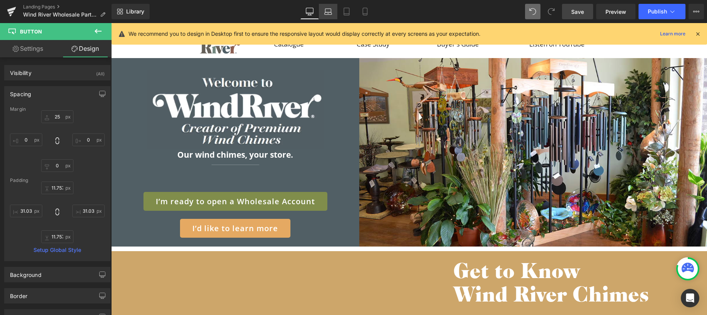
click at [334, 14] on link "Laptop" at bounding box center [328, 11] width 18 height 15
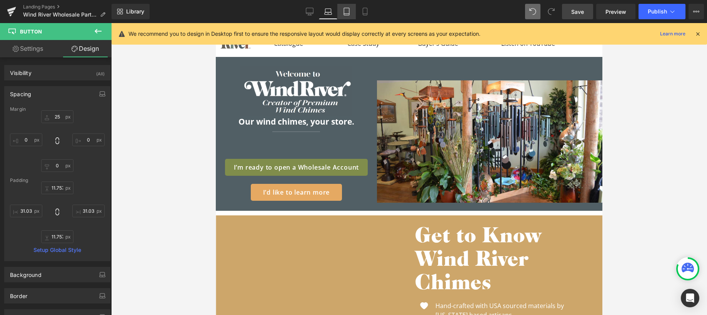
click at [345, 12] on icon at bounding box center [347, 12] width 8 height 8
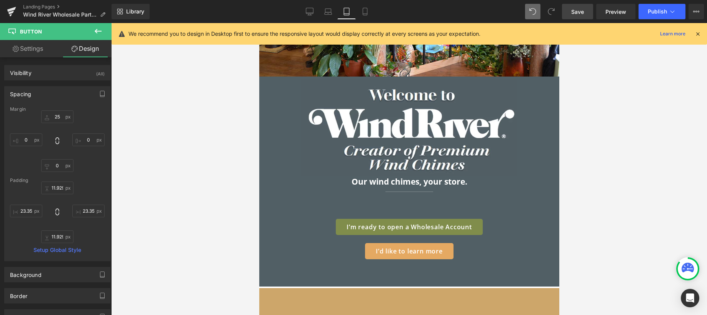
scroll to position [221, 0]
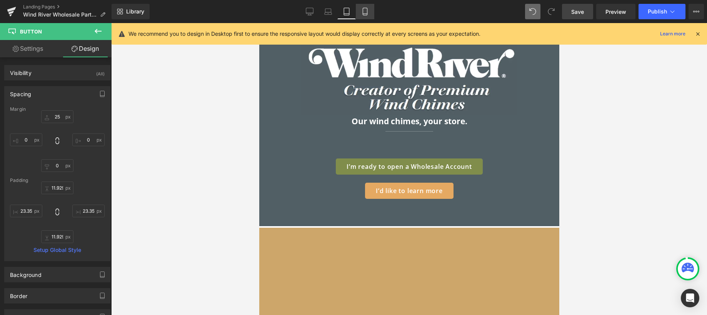
click at [364, 10] on icon at bounding box center [365, 12] width 8 height 8
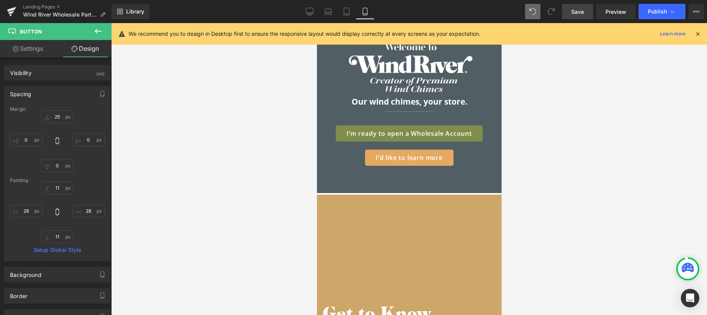
scroll to position [135, 0]
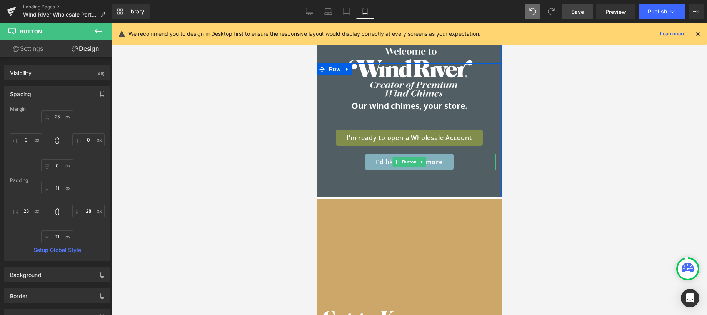
click at [388, 156] on link "I’d like to learn more" at bounding box center [409, 162] width 88 height 16
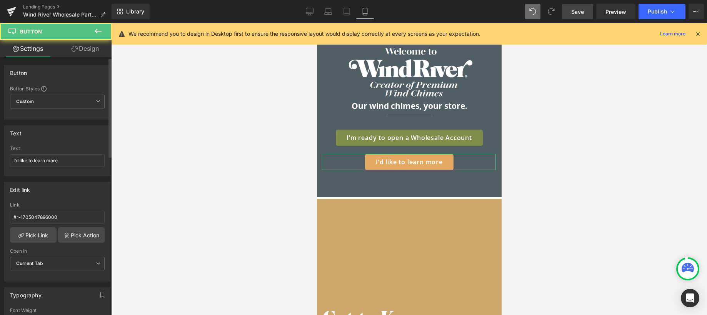
scroll to position [135, 0]
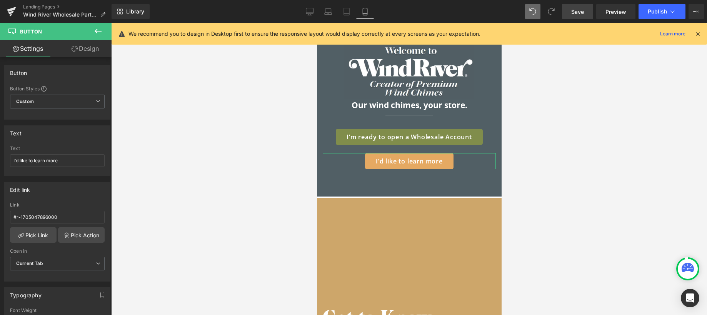
click at [84, 50] on link "Design" at bounding box center [85, 48] width 56 height 17
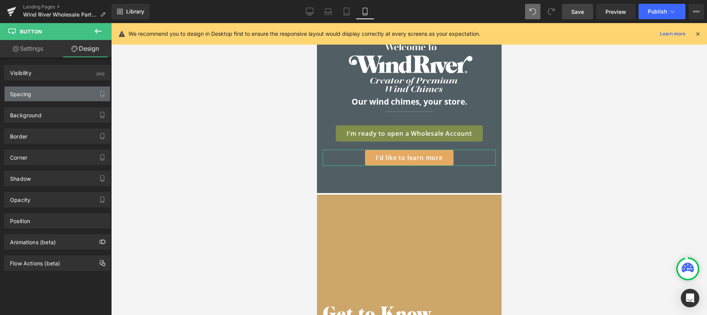
click at [43, 96] on div "Spacing" at bounding box center [57, 94] width 105 height 15
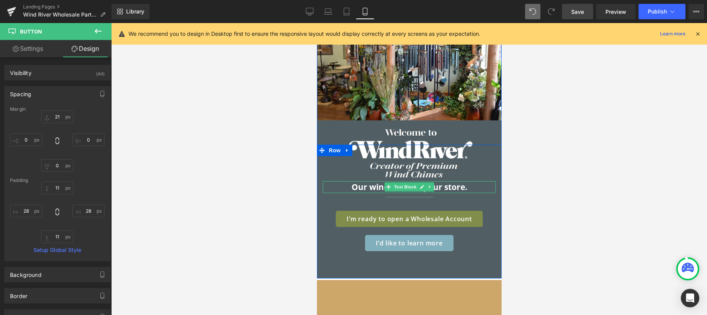
scroll to position [55, 0]
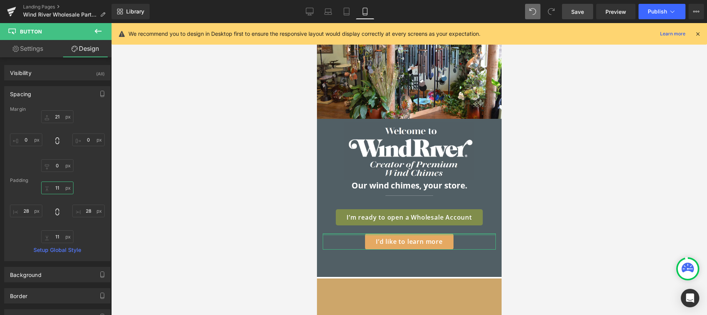
click at [61, 189] on input "text" at bounding box center [57, 188] width 32 height 13
type input "5"
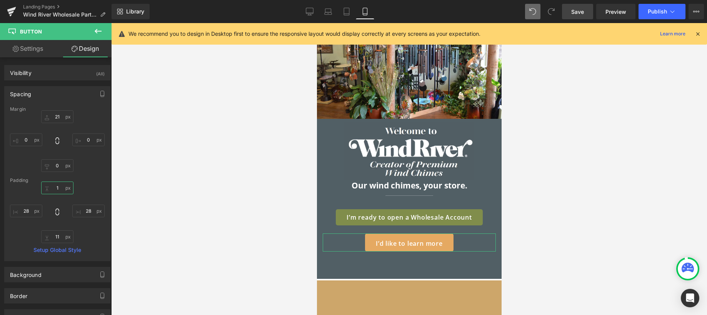
type input "11"
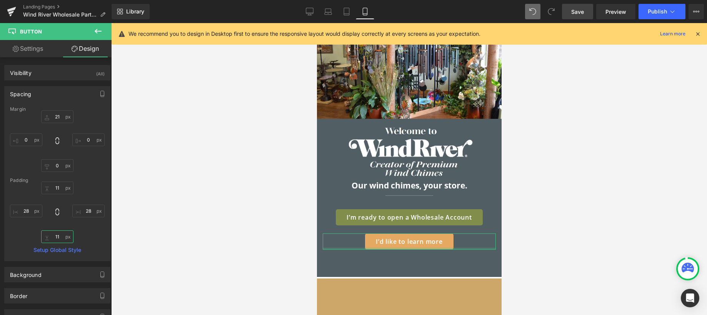
click at [60, 238] on input "text" at bounding box center [57, 236] width 32 height 13
type input "5"
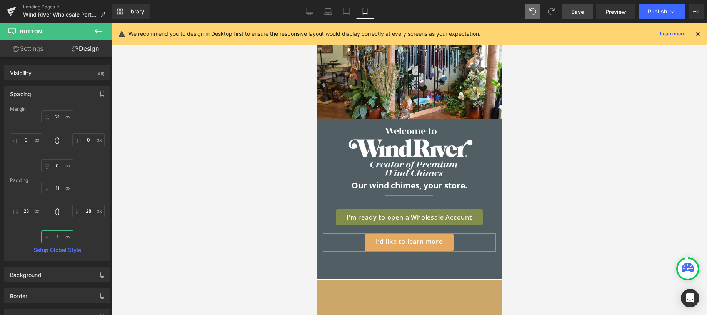
type input "11"
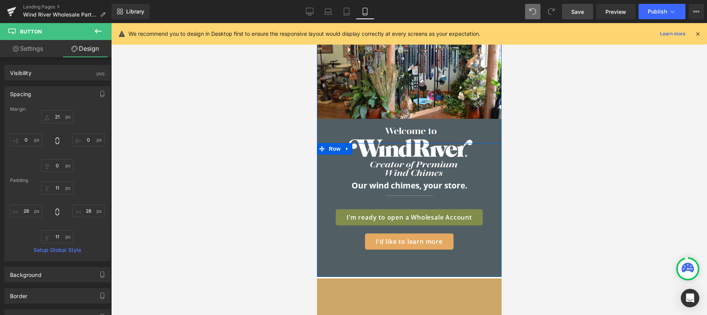
click at [420, 265] on div "Image Our wind chimes, your store. Text Block Separator I’m ready to open a Who…" at bounding box center [409, 210] width 185 height 134
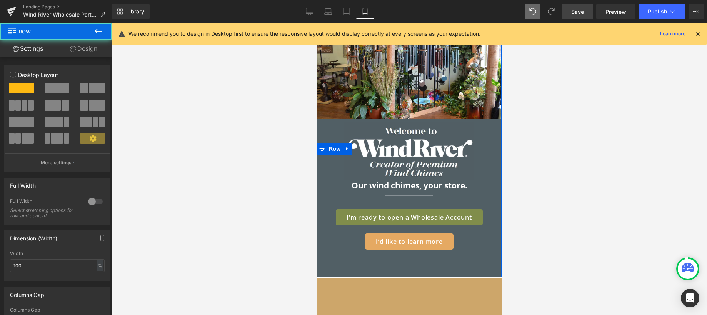
click at [424, 268] on div "Image Our wind chimes, your store. Text Block Separator I’m ready to open a Who…" at bounding box center [409, 210] width 185 height 134
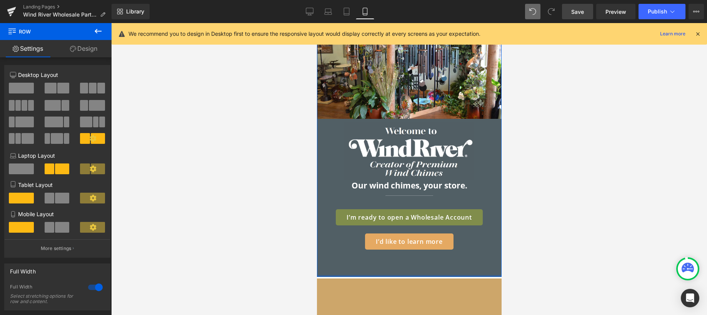
drag, startPoint x: 427, startPoint y: 275, endPoint x: 427, endPoint y: 266, distance: 8.9
click at [427, 266] on div "Image Image Our wind chimes, your store. Text Block Separator I’m ready to open…" at bounding box center [409, 147] width 185 height 259
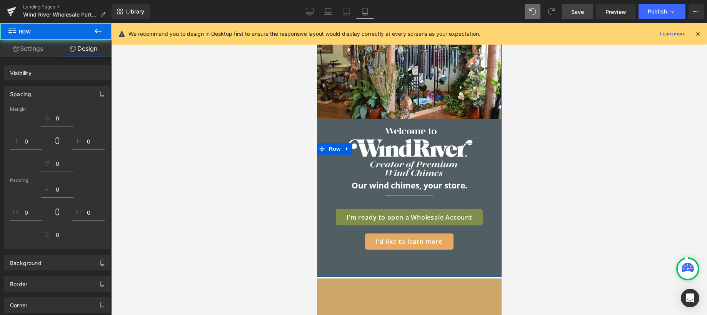
click at [488, 254] on div "Image Our wind chimes, your store. Text Block Separator I’m ready to open a Who…" at bounding box center [409, 210] width 185 height 134
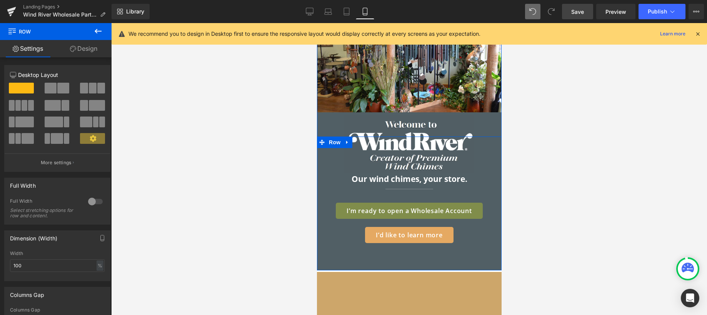
scroll to position [63, 0]
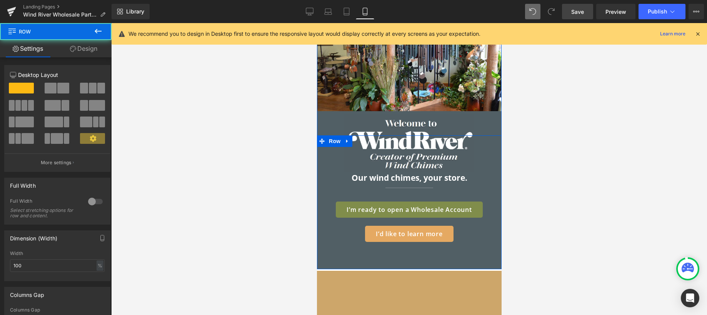
click at [494, 259] on div "Image Our wind chimes, your store. Text Block Separator I’m ready to open a Who…" at bounding box center [409, 202] width 185 height 134
click at [87, 51] on link "Design" at bounding box center [84, 48] width 56 height 17
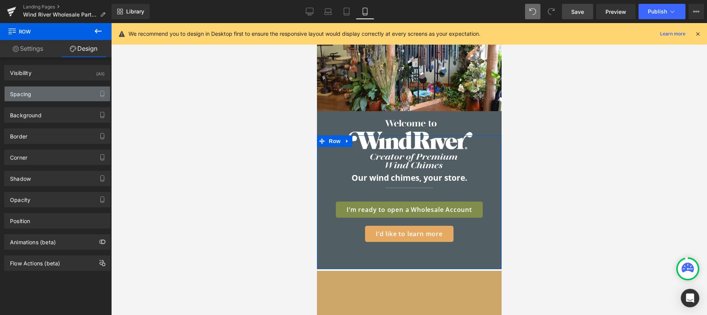
click at [63, 97] on div "Spacing" at bounding box center [57, 94] width 105 height 15
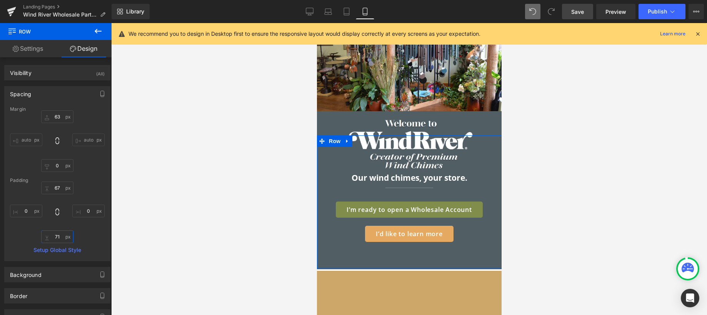
click at [63, 239] on input "text" at bounding box center [57, 236] width 32 height 13
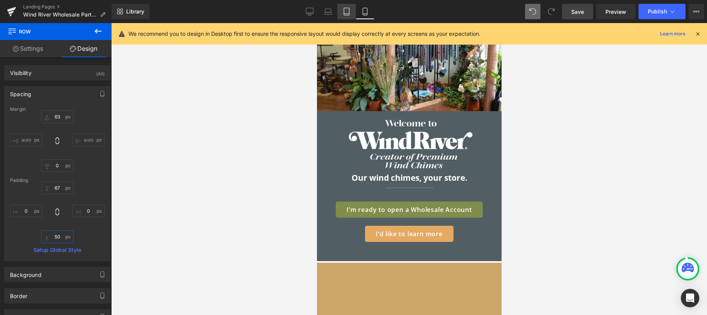
type input "50"
click at [347, 11] on icon at bounding box center [347, 12] width 8 height 8
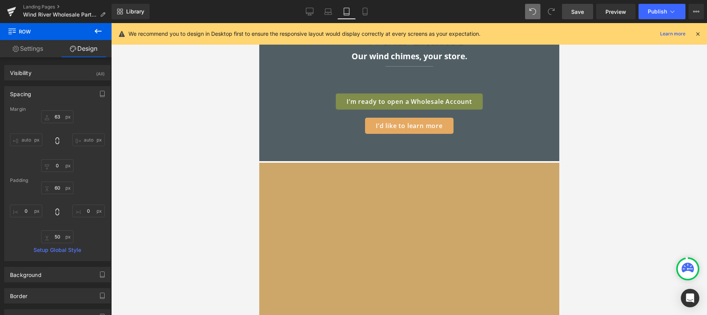
scroll to position [285, 0]
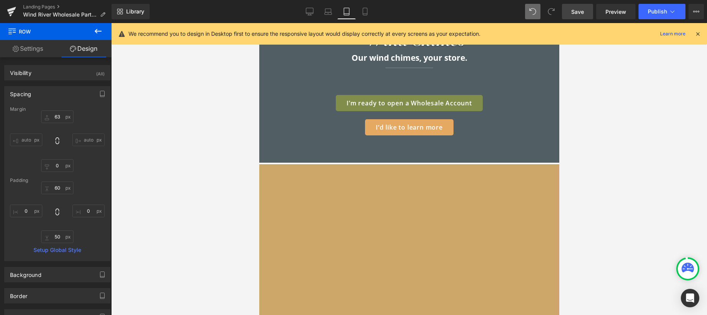
click at [389, 153] on div "Image Our wind chimes, your store. Text Block Separator I’m ready to open a Who…" at bounding box center [409, 70] width 300 height 186
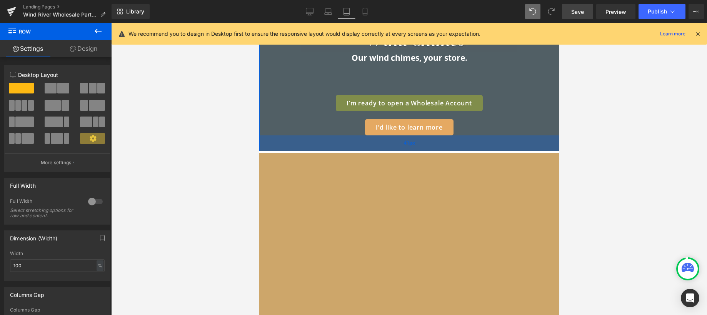
drag, startPoint x: 395, startPoint y: 158, endPoint x: 393, endPoint y: 147, distance: 11.7
click at [393, 147] on div "41px" at bounding box center [409, 143] width 300 height 16
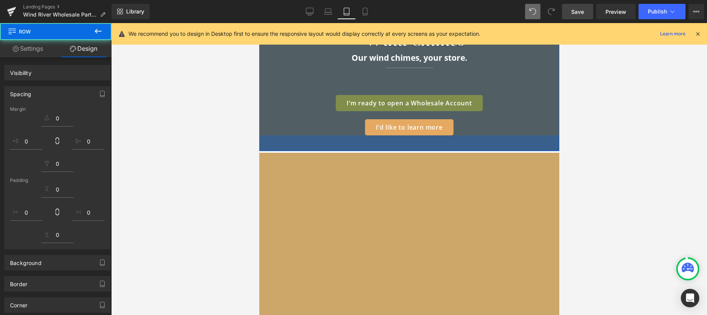
click at [626, 160] on div at bounding box center [409, 169] width 596 height 292
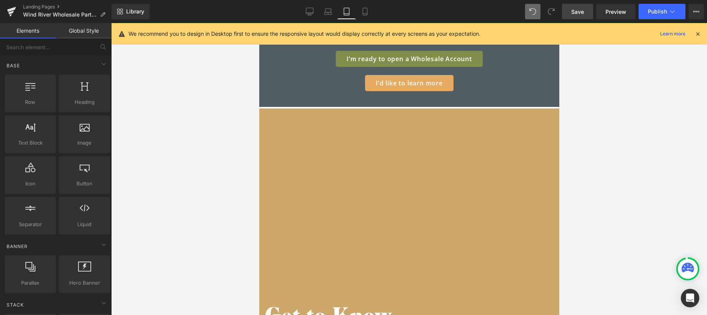
scroll to position [304, 0]
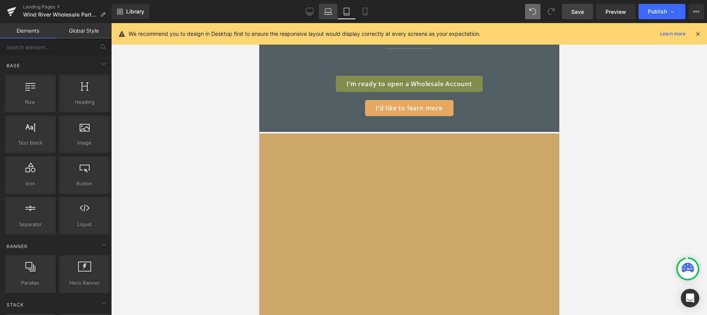
click at [326, 9] on icon at bounding box center [329, 10] width 6 height 3
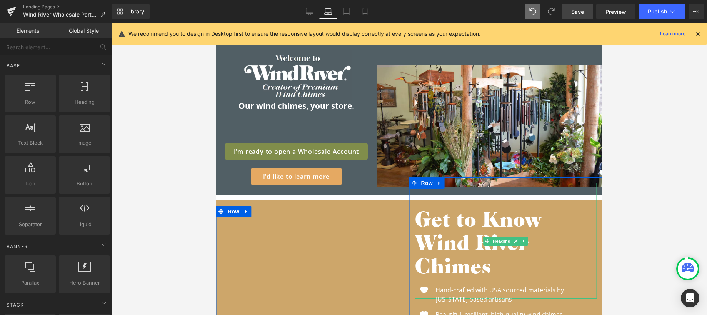
scroll to position [0, 0]
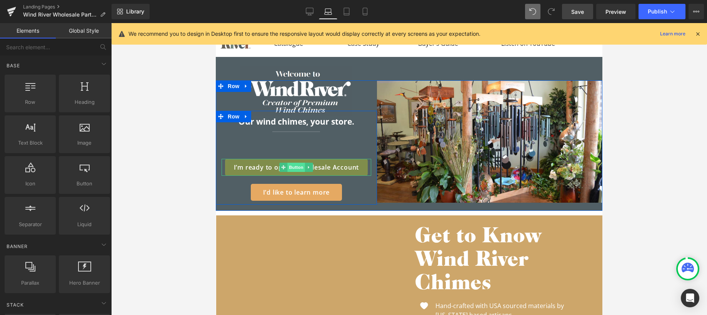
click at [301, 165] on span "Button" at bounding box center [297, 167] width 18 height 9
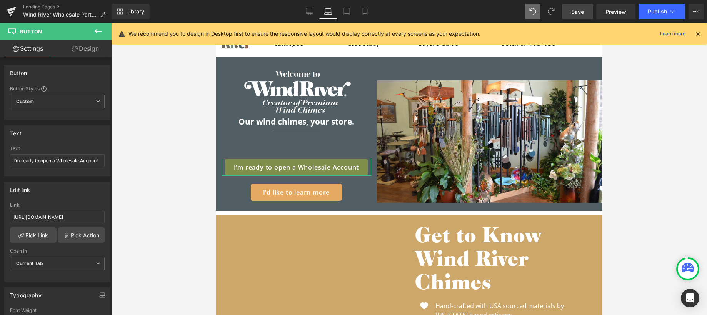
click at [86, 47] on link "Design" at bounding box center [85, 48] width 56 height 17
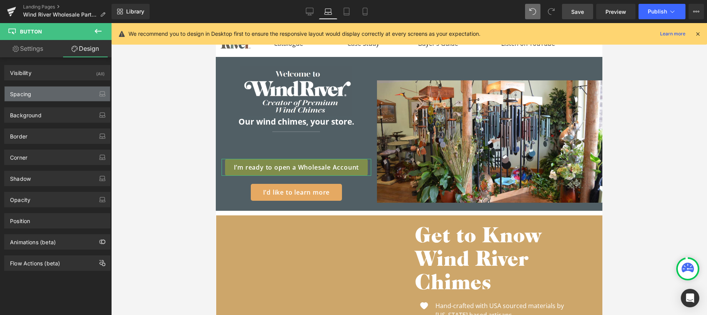
click at [52, 95] on div "Spacing" at bounding box center [57, 94] width 105 height 15
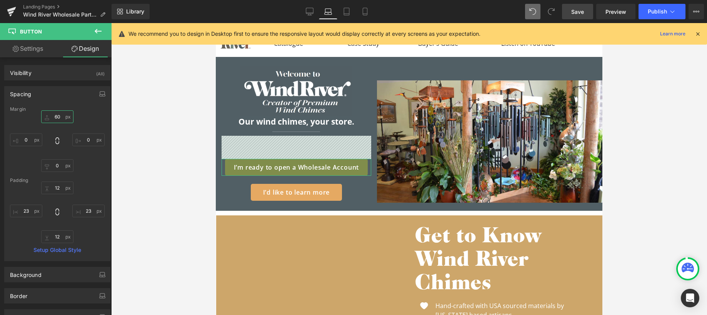
click at [58, 117] on input "text" at bounding box center [57, 116] width 32 height 13
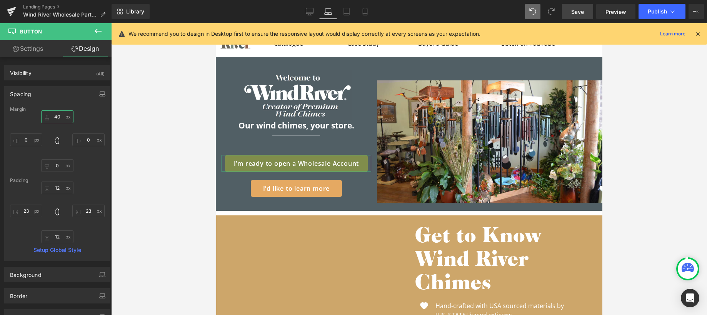
type input "4"
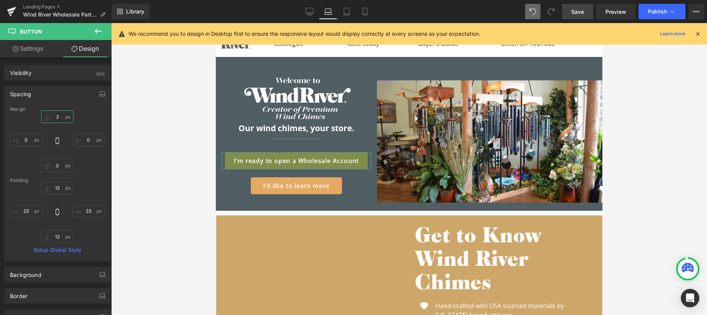
type input "20"
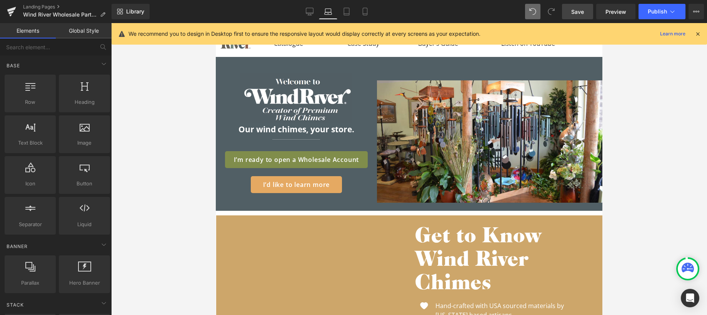
click at [638, 169] on div at bounding box center [409, 169] width 596 height 292
click at [302, 208] on div "Image Image Our wind chimes, your store. Text Block Separator I’m ready to open…" at bounding box center [296, 145] width 161 height 130
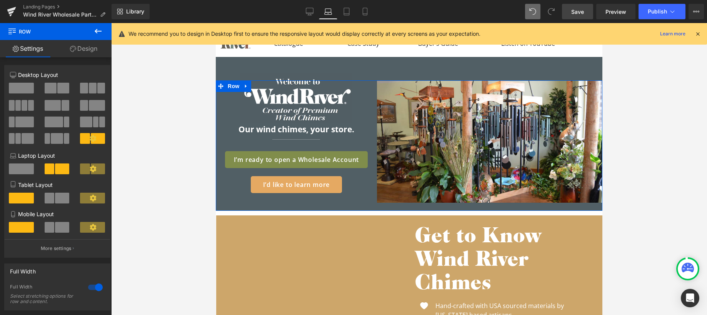
click at [85, 49] on link "Design" at bounding box center [84, 48] width 56 height 17
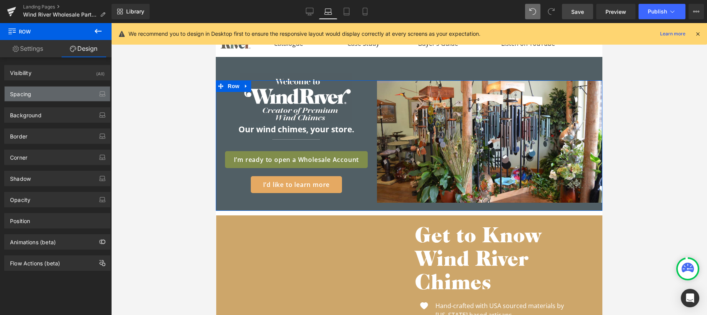
click at [65, 97] on div "Spacing" at bounding box center [57, 94] width 105 height 15
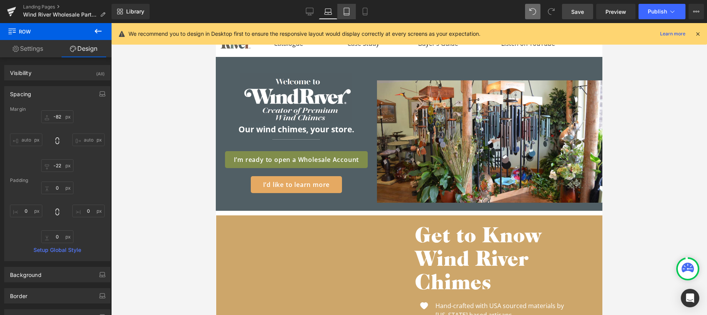
click at [346, 15] on icon at bounding box center [346, 11] width 5 height 7
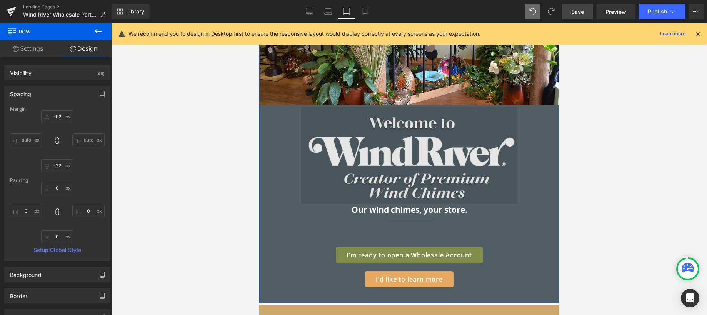
scroll to position [209, 0]
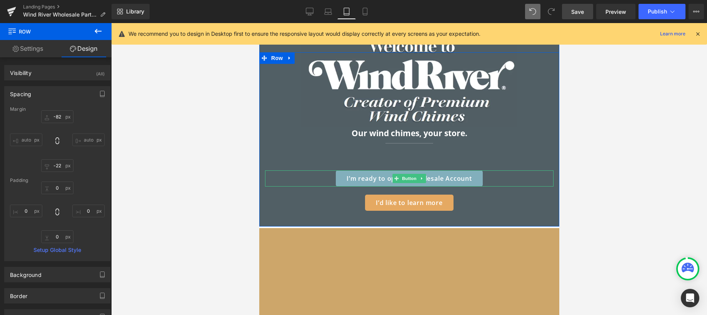
click at [421, 177] on icon at bounding box center [421, 178] width 1 height 3
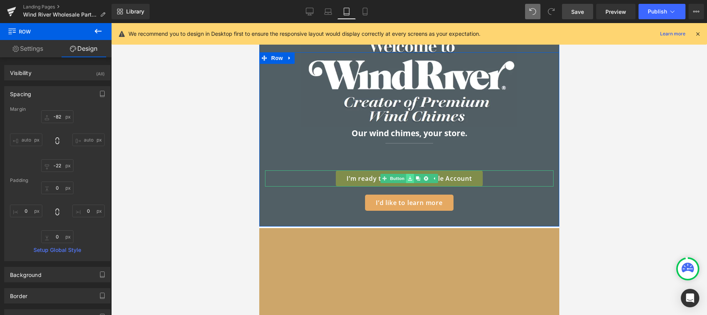
click at [406, 179] on link at bounding box center [410, 178] width 8 height 9
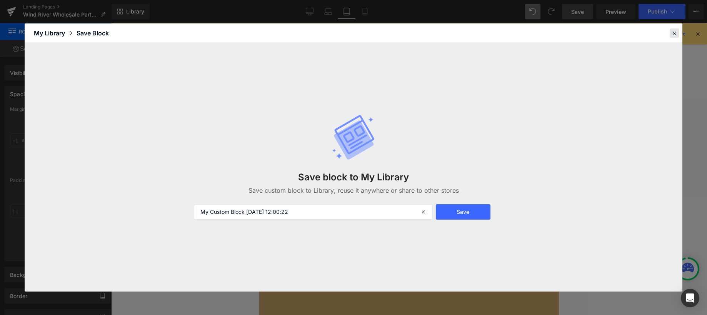
click at [638, 31] on icon at bounding box center [674, 33] width 7 height 7
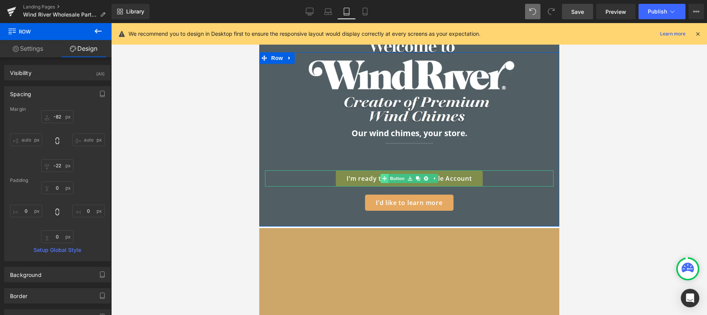
click at [390, 178] on link "Button" at bounding box center [392, 178] width 25 height 9
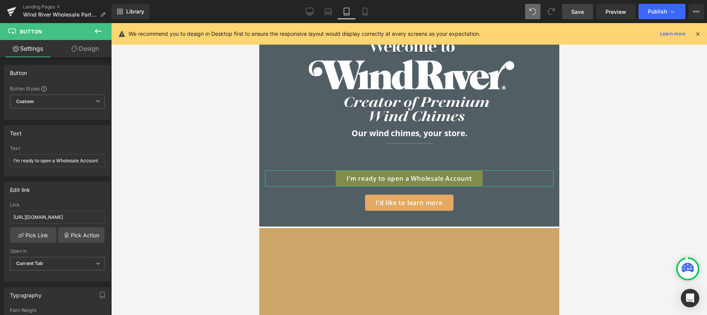
click at [77, 45] on link "Design" at bounding box center [85, 48] width 56 height 17
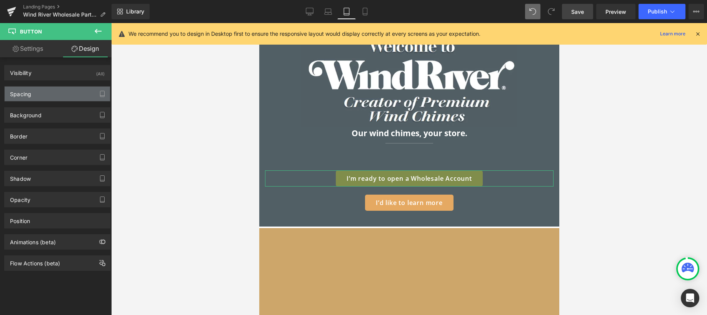
click at [44, 95] on div "Spacing" at bounding box center [57, 94] width 105 height 15
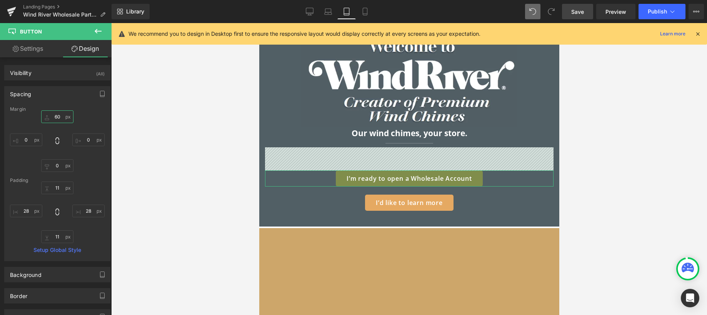
click at [59, 117] on input "text" at bounding box center [57, 116] width 32 height 13
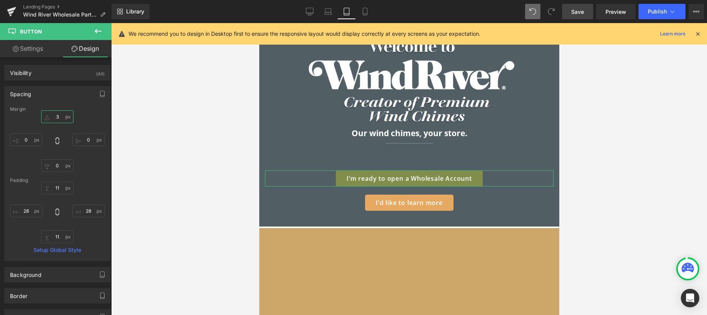
type input "30"
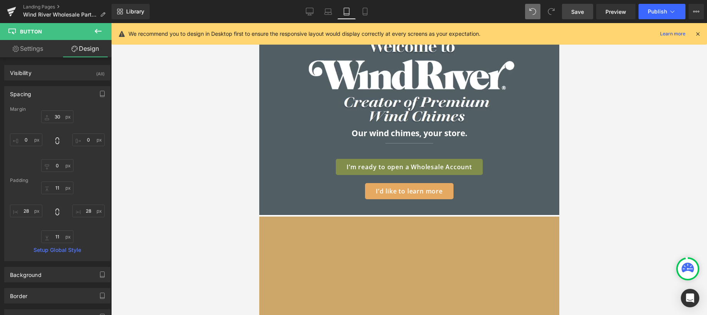
click at [591, 146] on div at bounding box center [409, 169] width 596 height 292
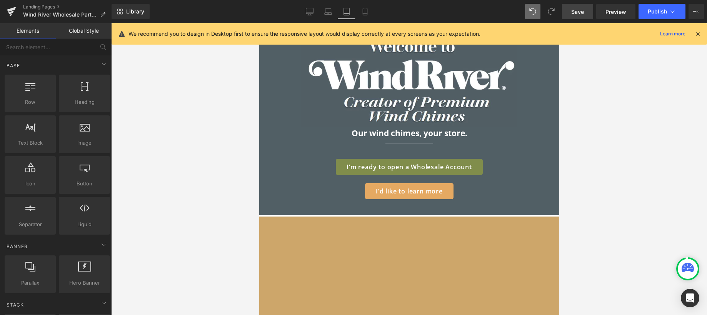
click at [573, 14] on span "Save" at bounding box center [577, 12] width 13 height 8
